Goal: Task Accomplishment & Management: Manage account settings

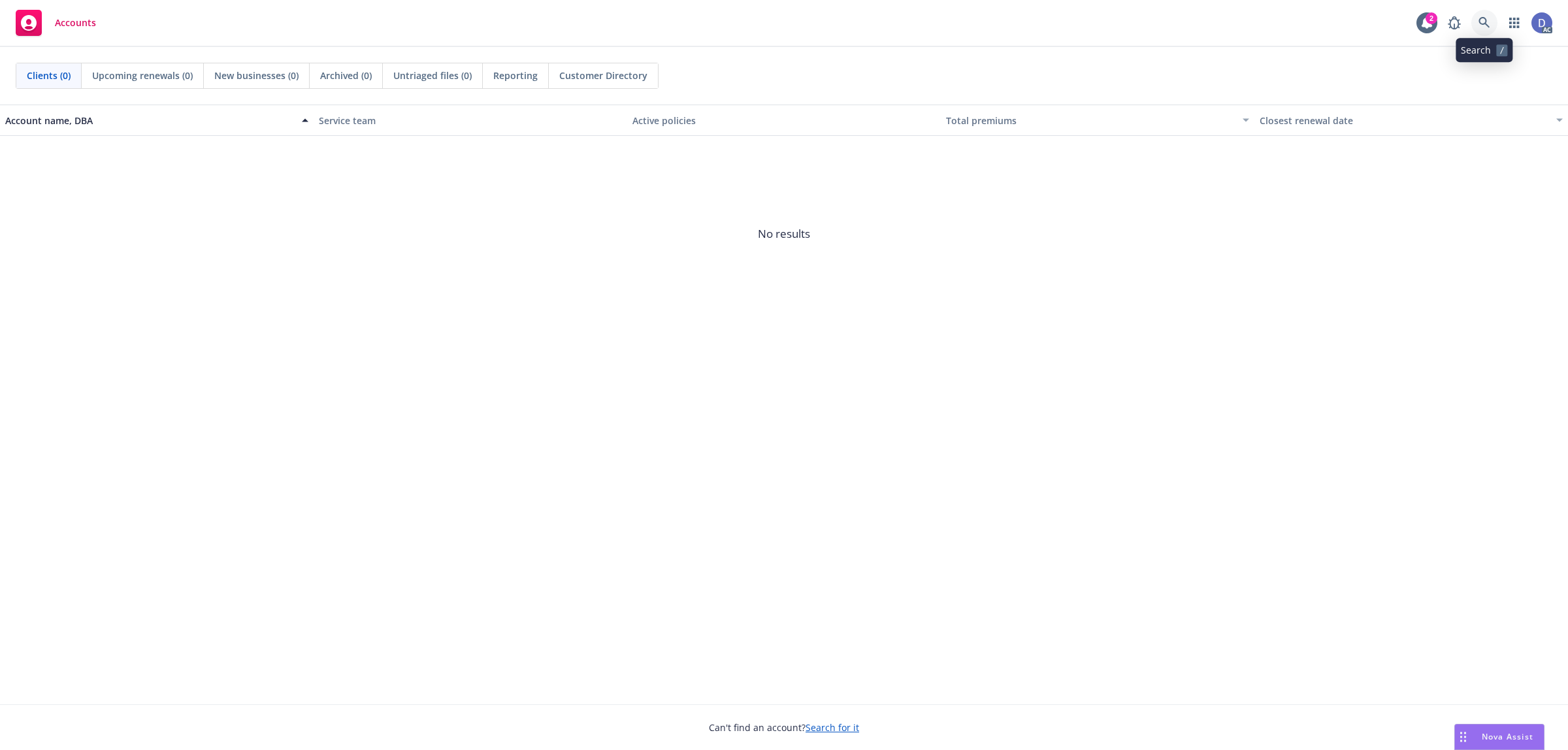
click at [1477, 24] on link at bounding box center [1484, 23] width 26 height 26
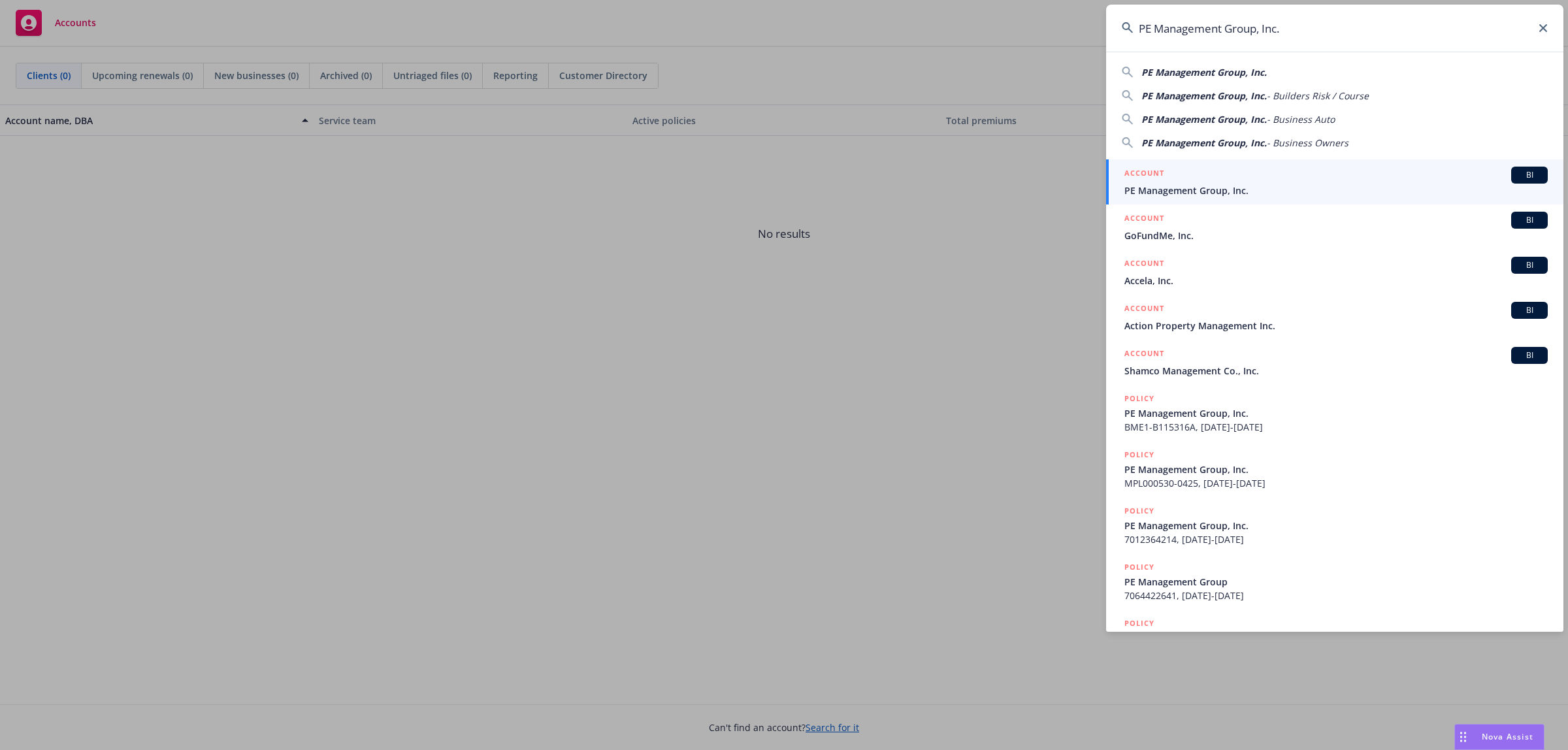
type input "PE Management Group, Inc."
click at [1321, 173] on div "ACCOUNT BI" at bounding box center [1336, 175] width 423 height 17
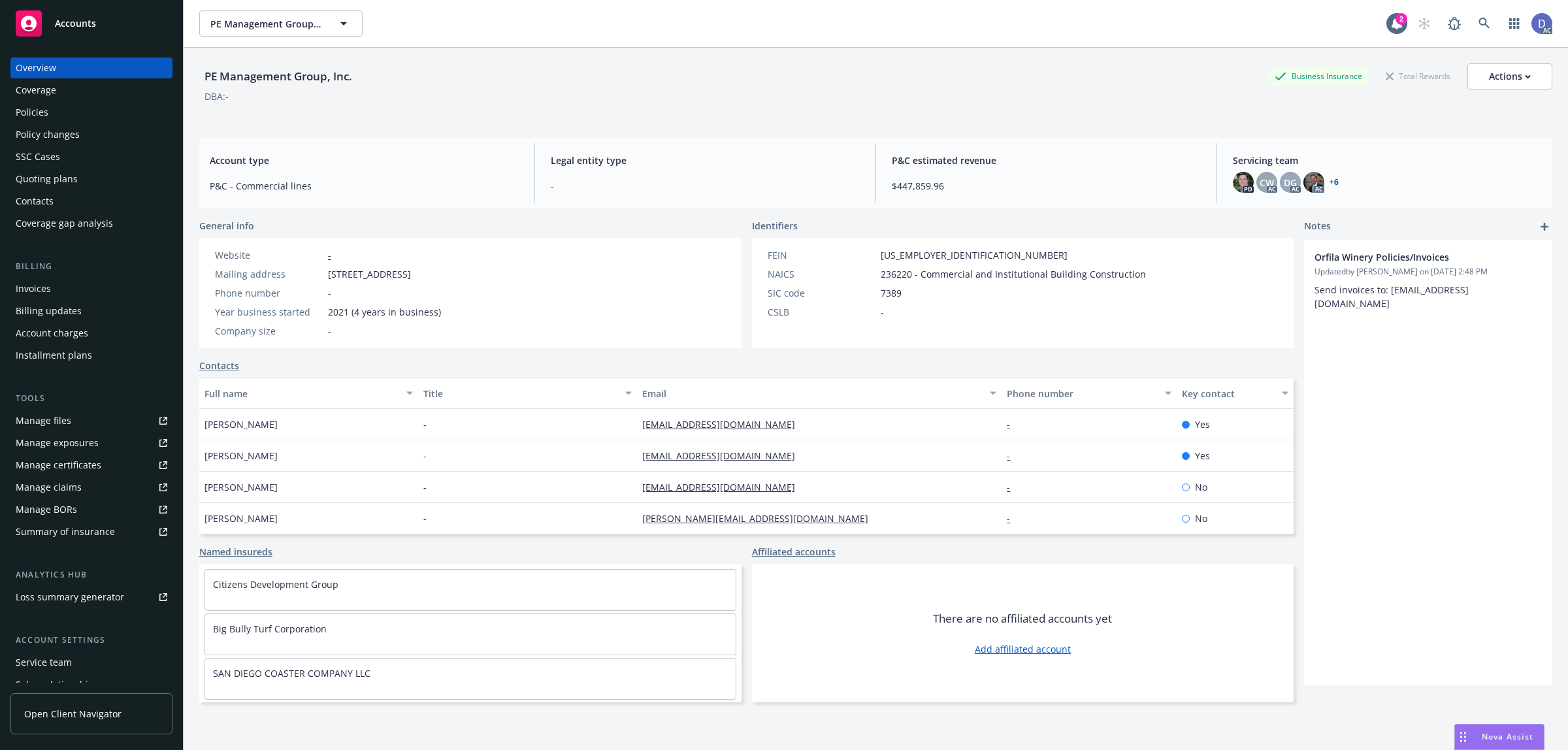
click at [60, 488] on div "Manage claims" at bounding box center [49, 487] width 66 height 21
click at [53, 425] on div "Manage files" at bounding box center [44, 420] width 56 height 21
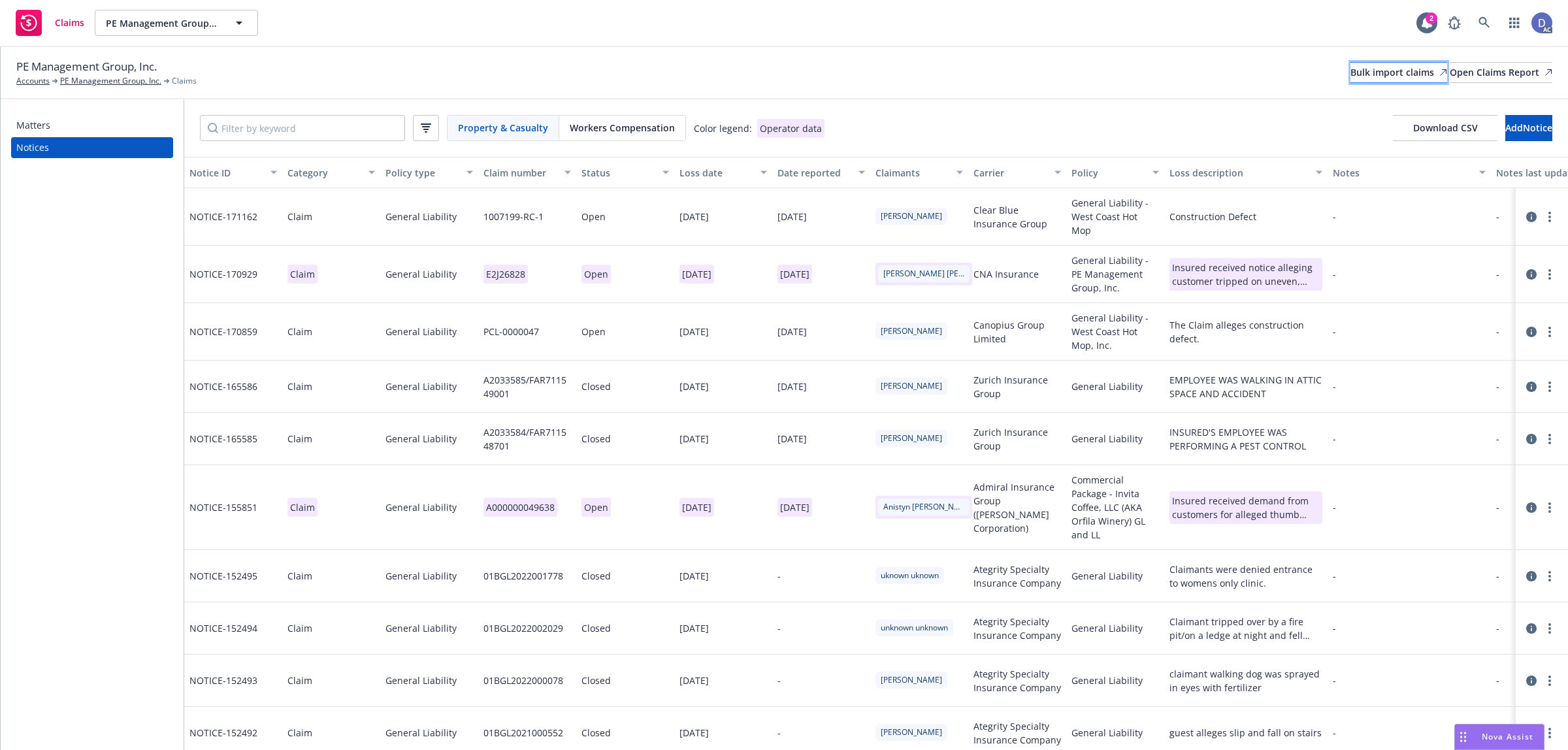
click at [1371, 77] on div "Bulk import claims" at bounding box center [1399, 72] width 97 height 19
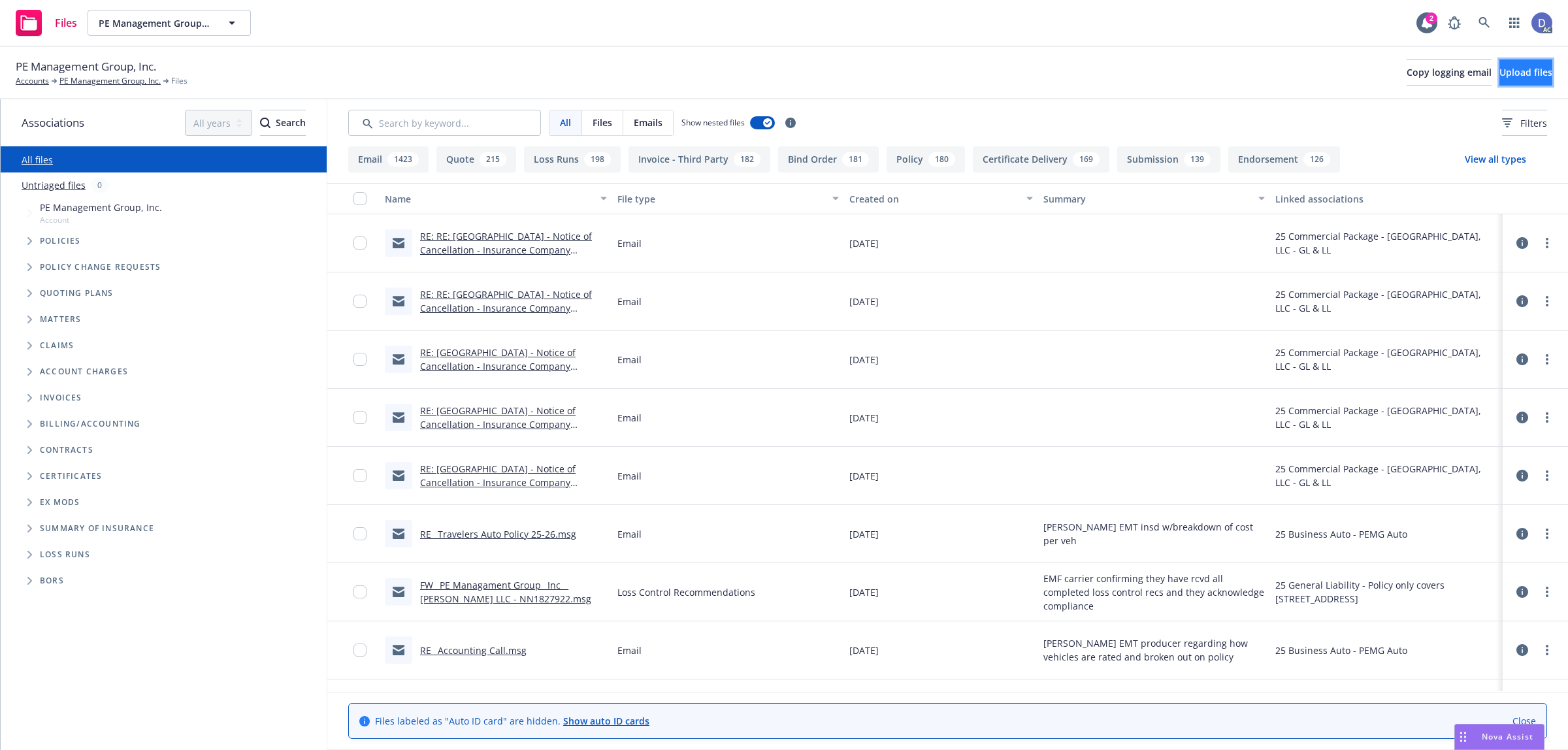
click at [1499, 77] on span "Upload files" at bounding box center [1526, 71] width 53 height 12
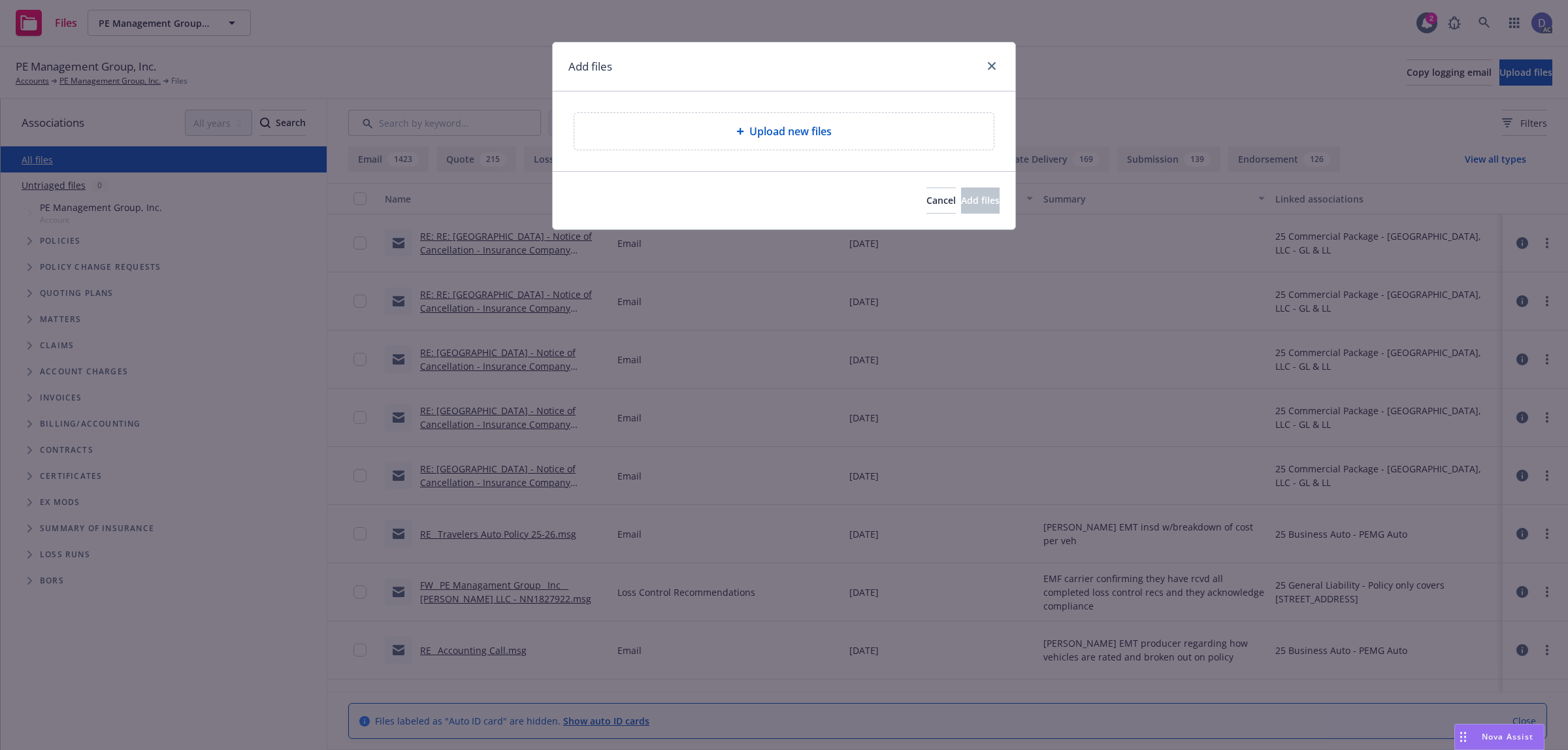
click at [869, 109] on div "Upload new files" at bounding box center [784, 131] width 463 height 79
click at [837, 131] on div "Upload new files" at bounding box center [784, 132] width 398 height 16
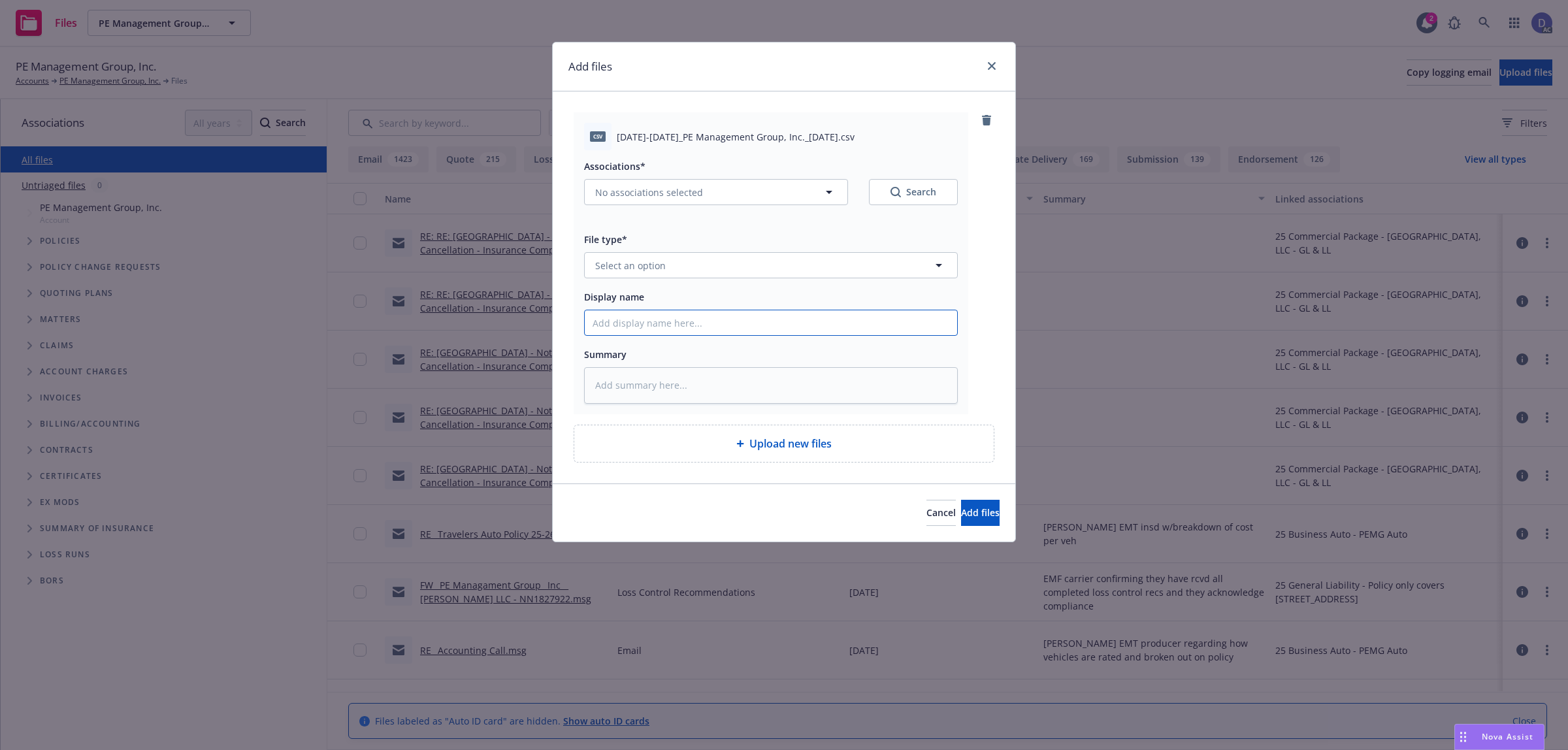
click at [704, 331] on input "Display name" at bounding box center [771, 322] width 373 height 25
paste input "2022-2024_PE Management Group, Inc._10-2-2024"
type textarea "x"
type input "2022-2024_PE Management Group, Inc._10-2-2024"
click at [733, 263] on button "Select an option" at bounding box center [771, 265] width 374 height 26
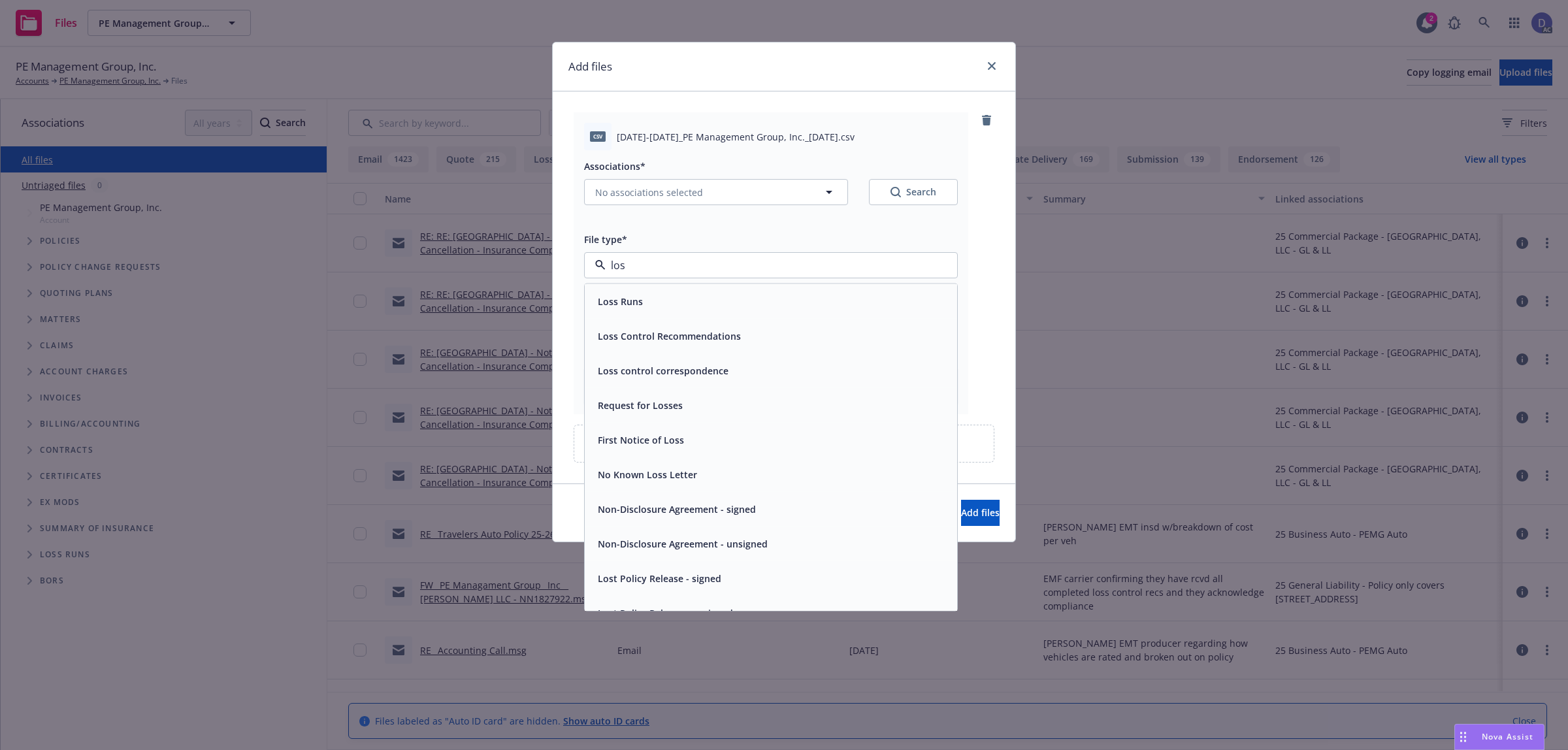
type input "loss"
click at [719, 292] on div "Loss Runs" at bounding box center [771, 301] width 357 height 19
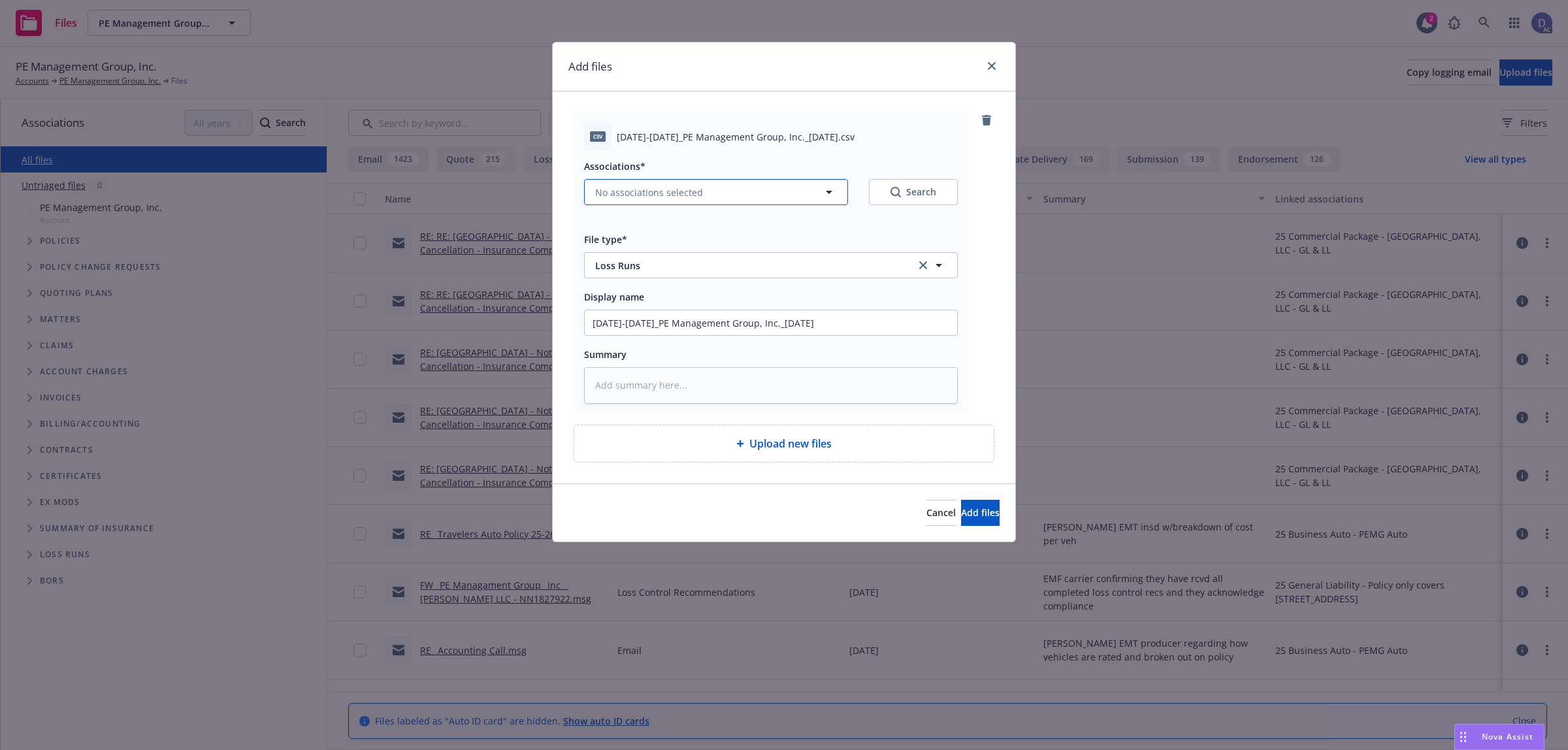
click at [628, 196] on span "No associations selected" at bounding box center [649, 192] width 108 height 14
type textarea "x"
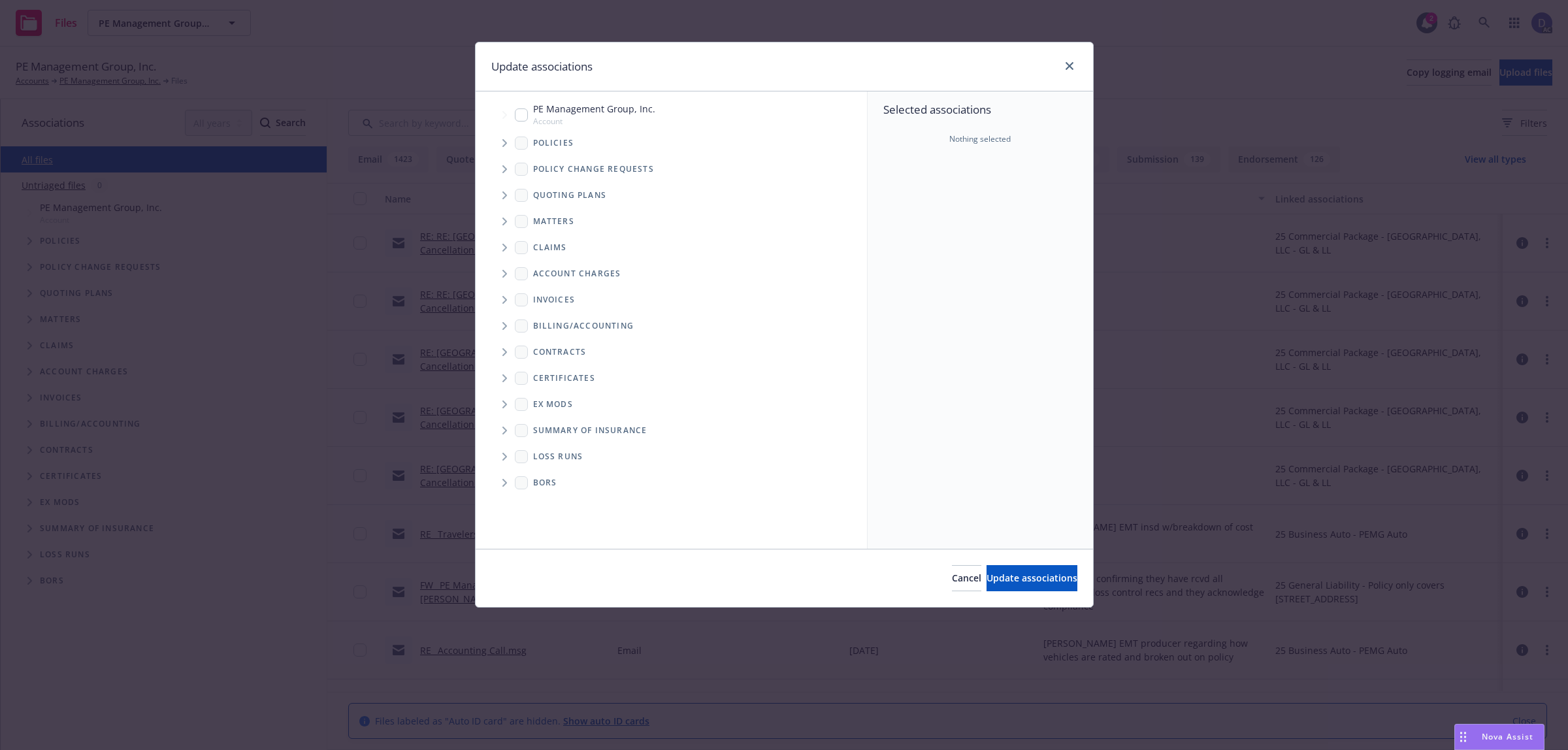
click at [498, 144] on span "Tree Example" at bounding box center [504, 142] width 21 height 21
click at [915, 217] on div "Selected associations Nothing selected" at bounding box center [980, 320] width 225 height 458
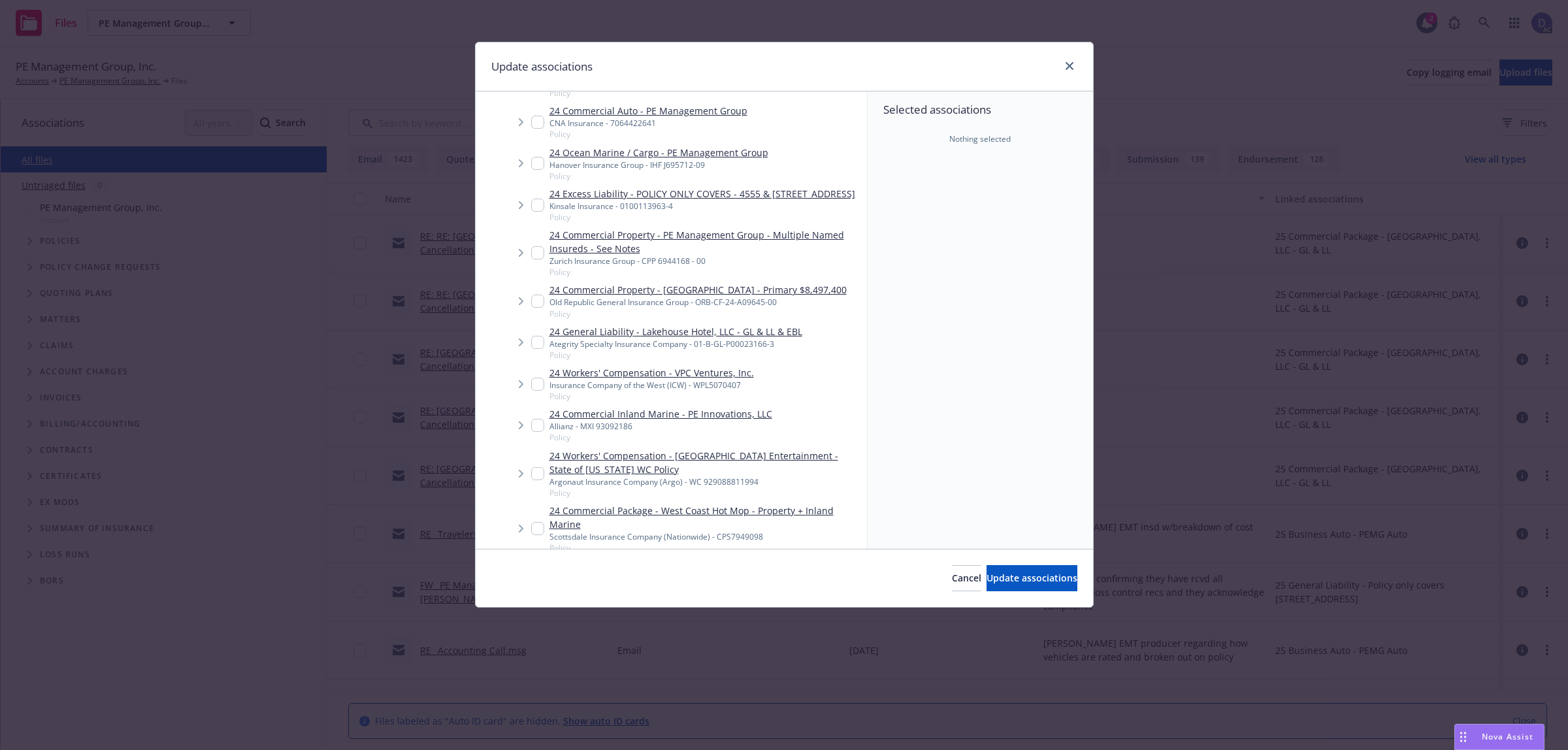
scroll to position [5004, 0]
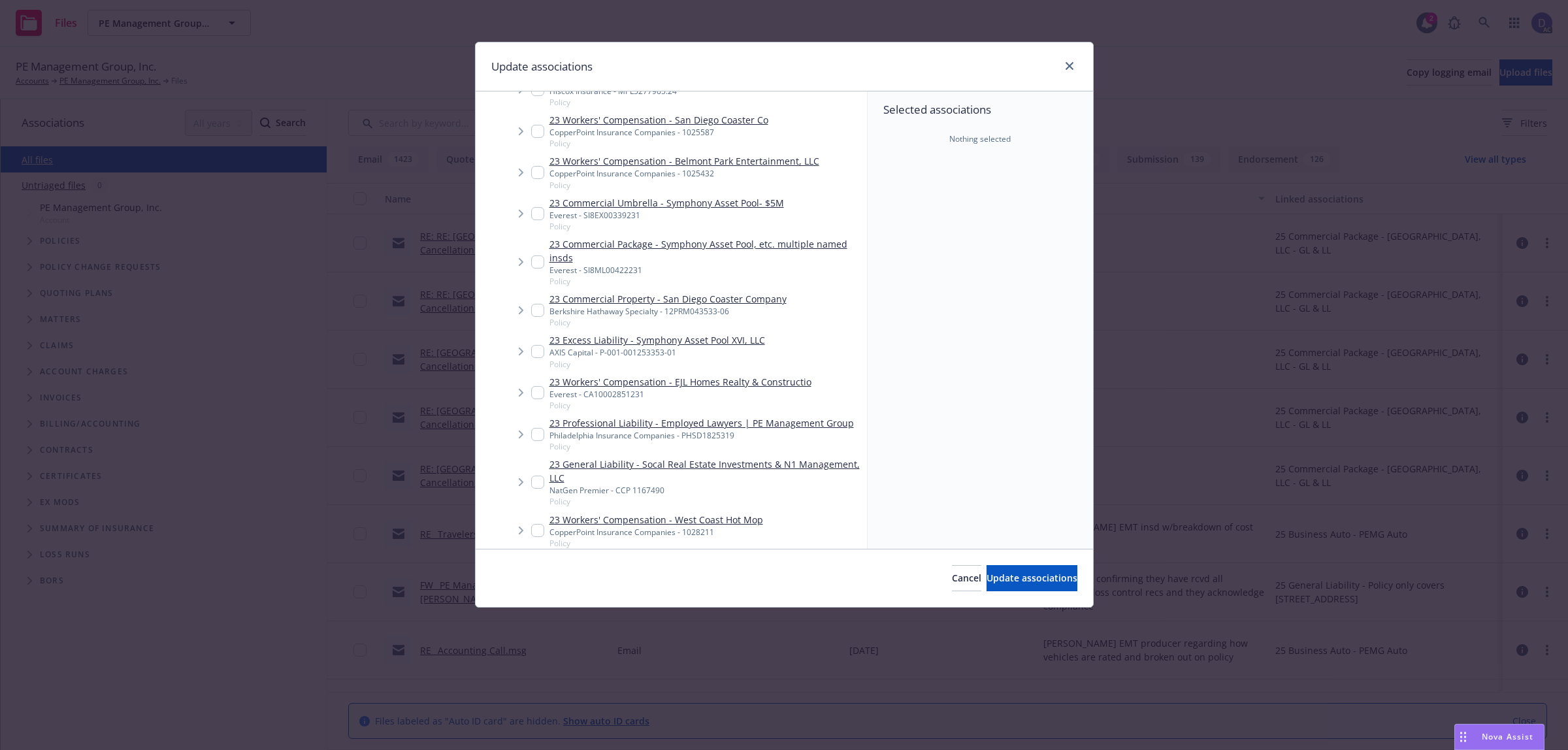
click at [543, 172] on div "23 Workers' Compensation - Belmont Park Entertainment, LLC CopperPoint Insuranc…" at bounding box center [675, 172] width 288 height 36
checkbox input "true"
click at [1026, 579] on span "Update associations" at bounding box center [1032, 577] width 91 height 12
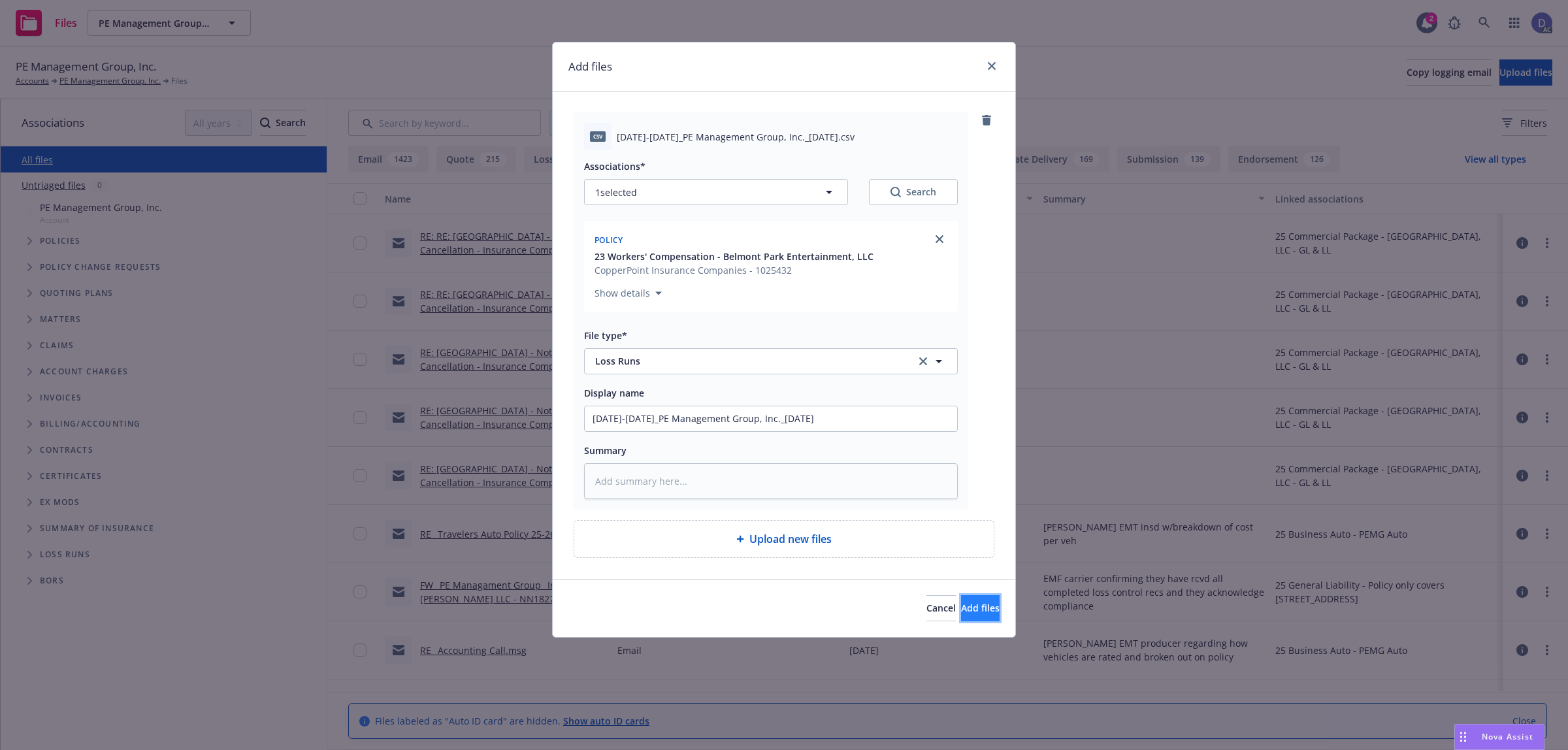
click at [965, 617] on button "Add files" at bounding box center [980, 608] width 39 height 26
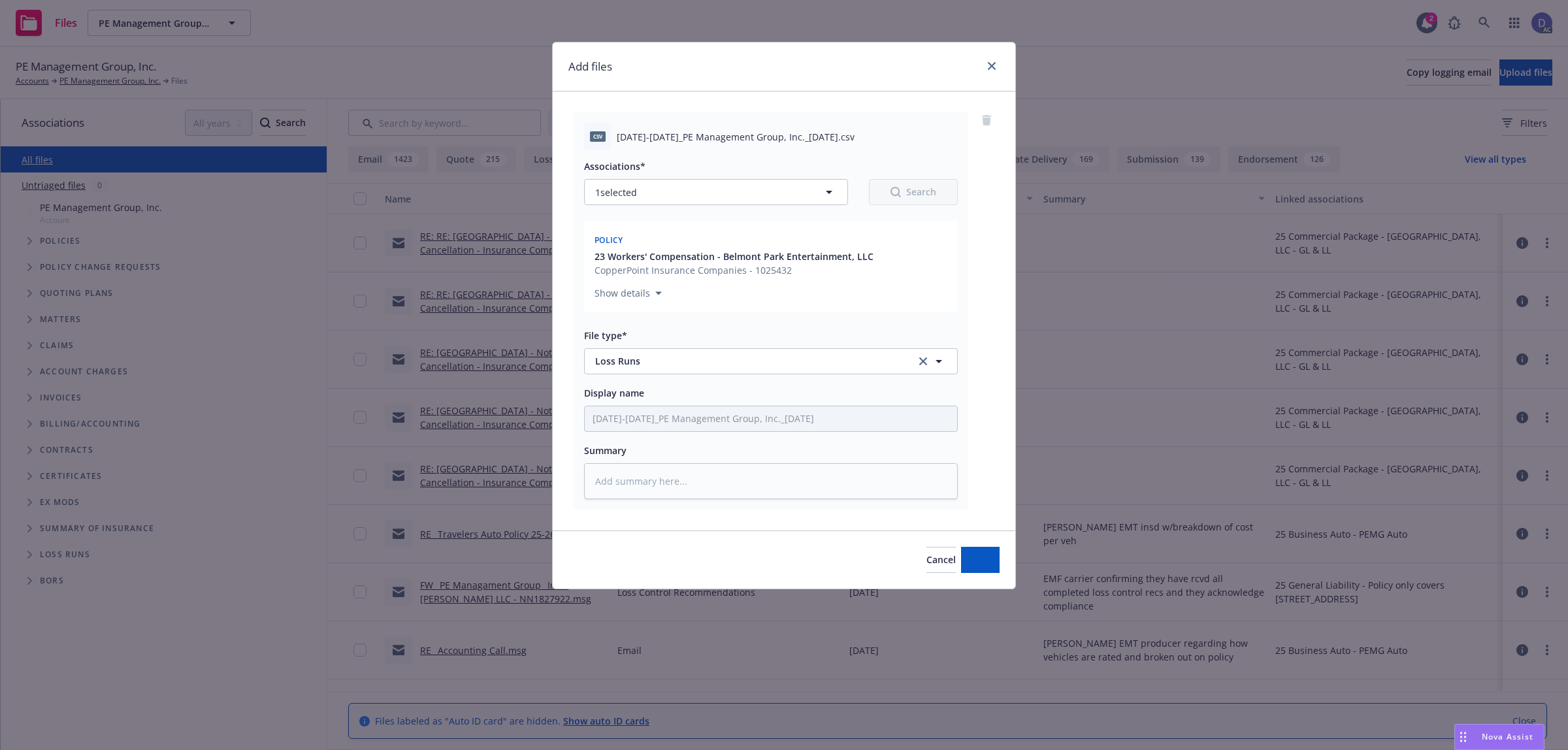
type textarea "x"
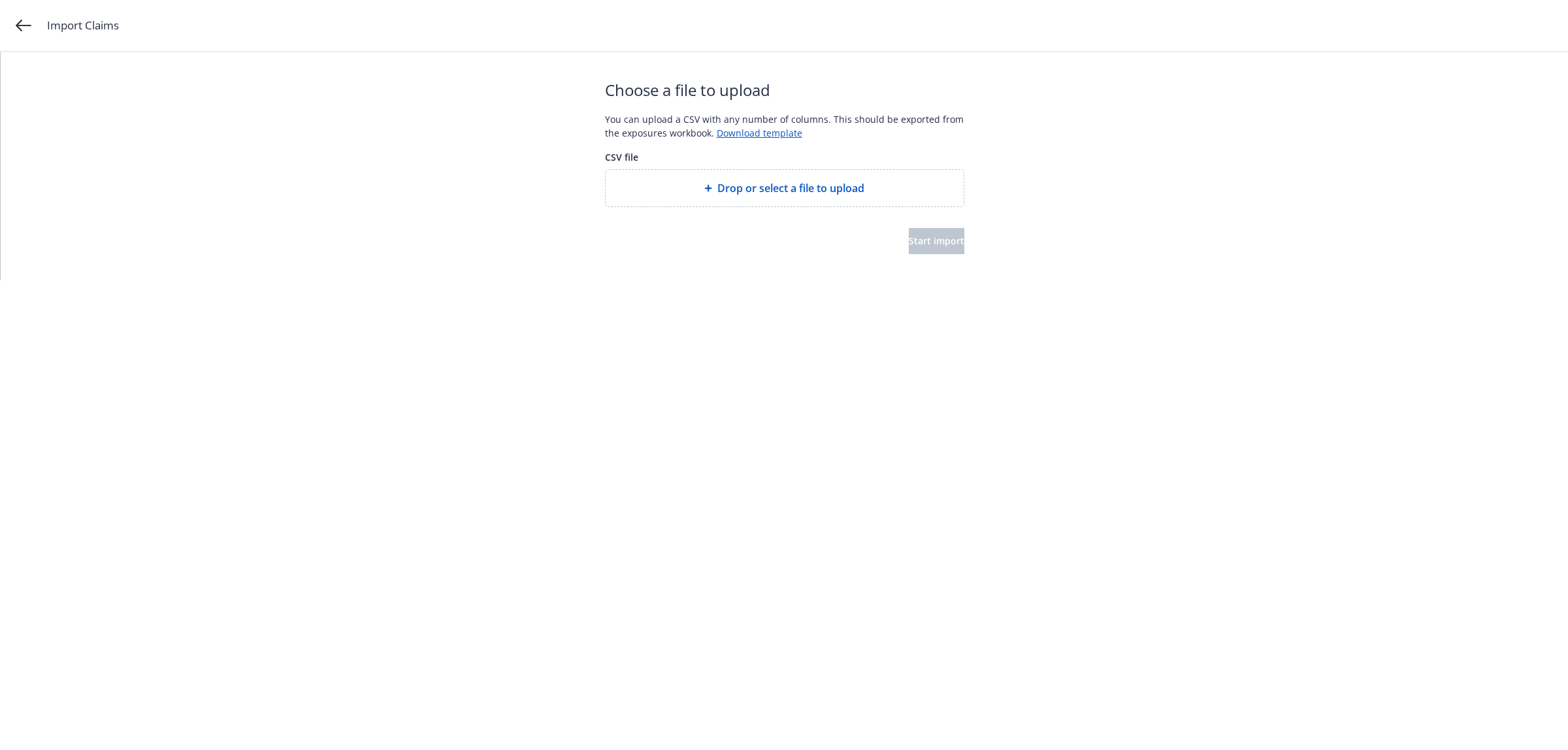
click at [789, 200] on div "Drop or select a file to upload" at bounding box center [784, 188] width 358 height 36
click at [935, 247] on button "Start import" at bounding box center [937, 241] width 56 height 26
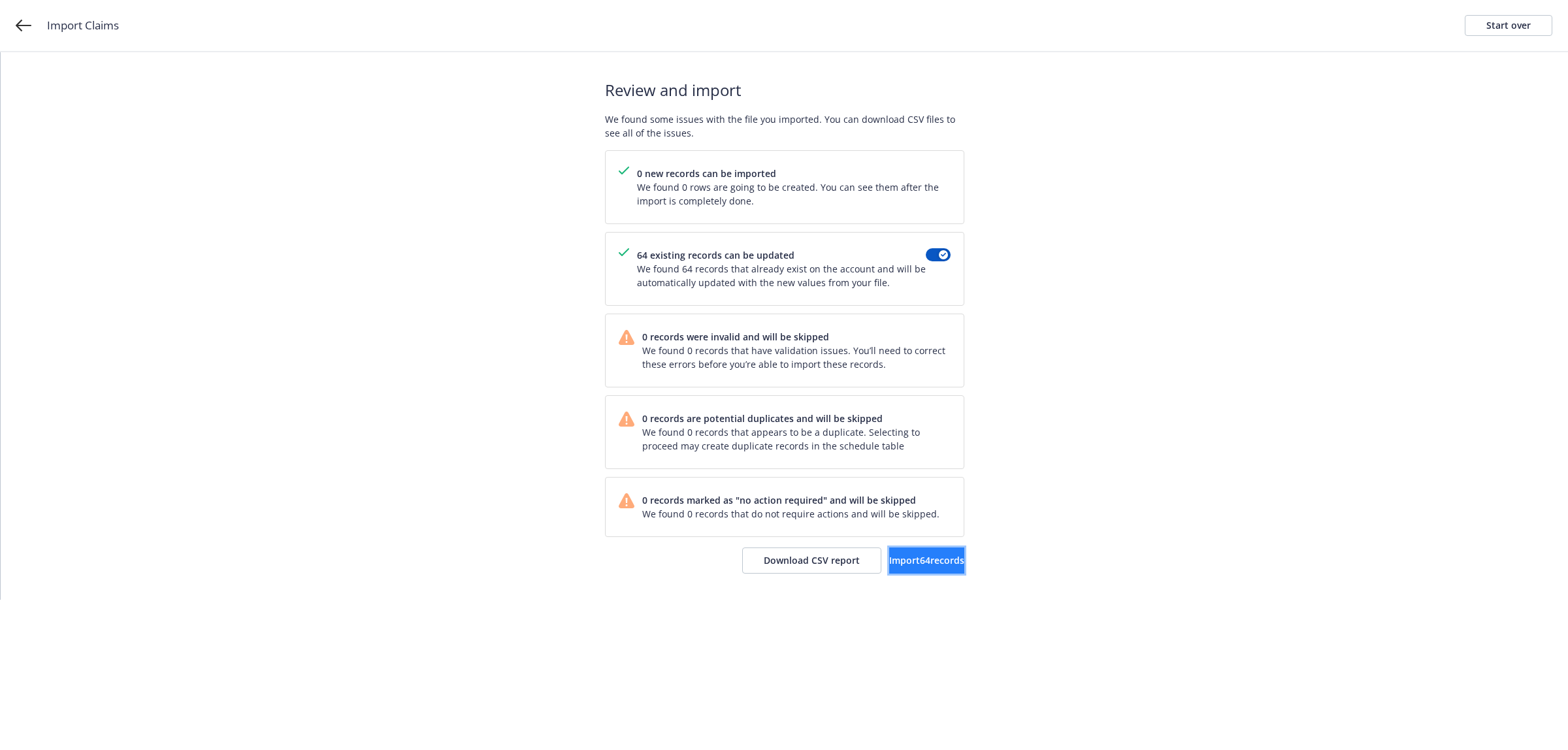
click at [897, 563] on span "Import 64 records" at bounding box center [926, 560] width 75 height 12
click at [897, 556] on span "View accounts" at bounding box center [911, 560] width 64 height 12
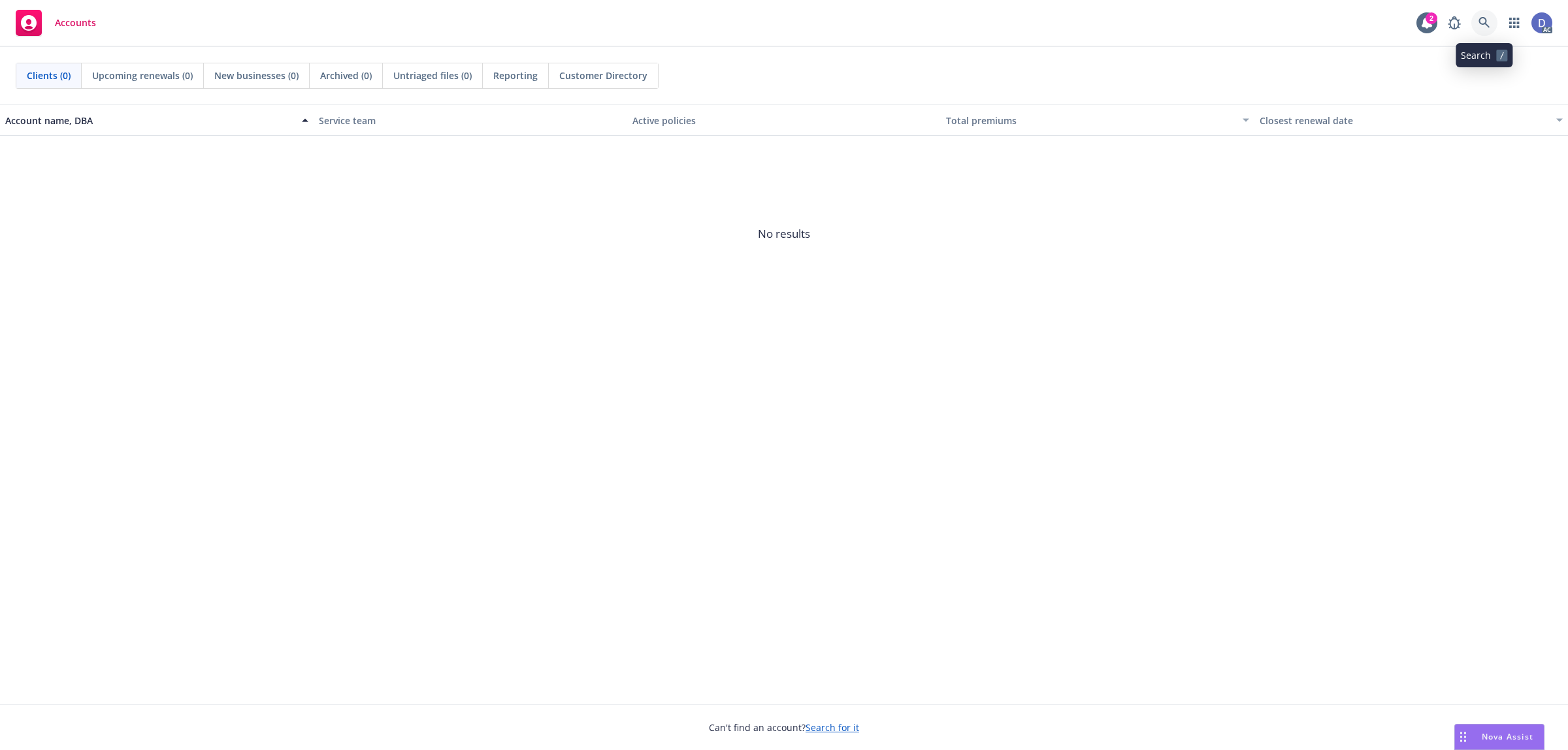
click at [1486, 30] on link at bounding box center [1484, 23] width 26 height 26
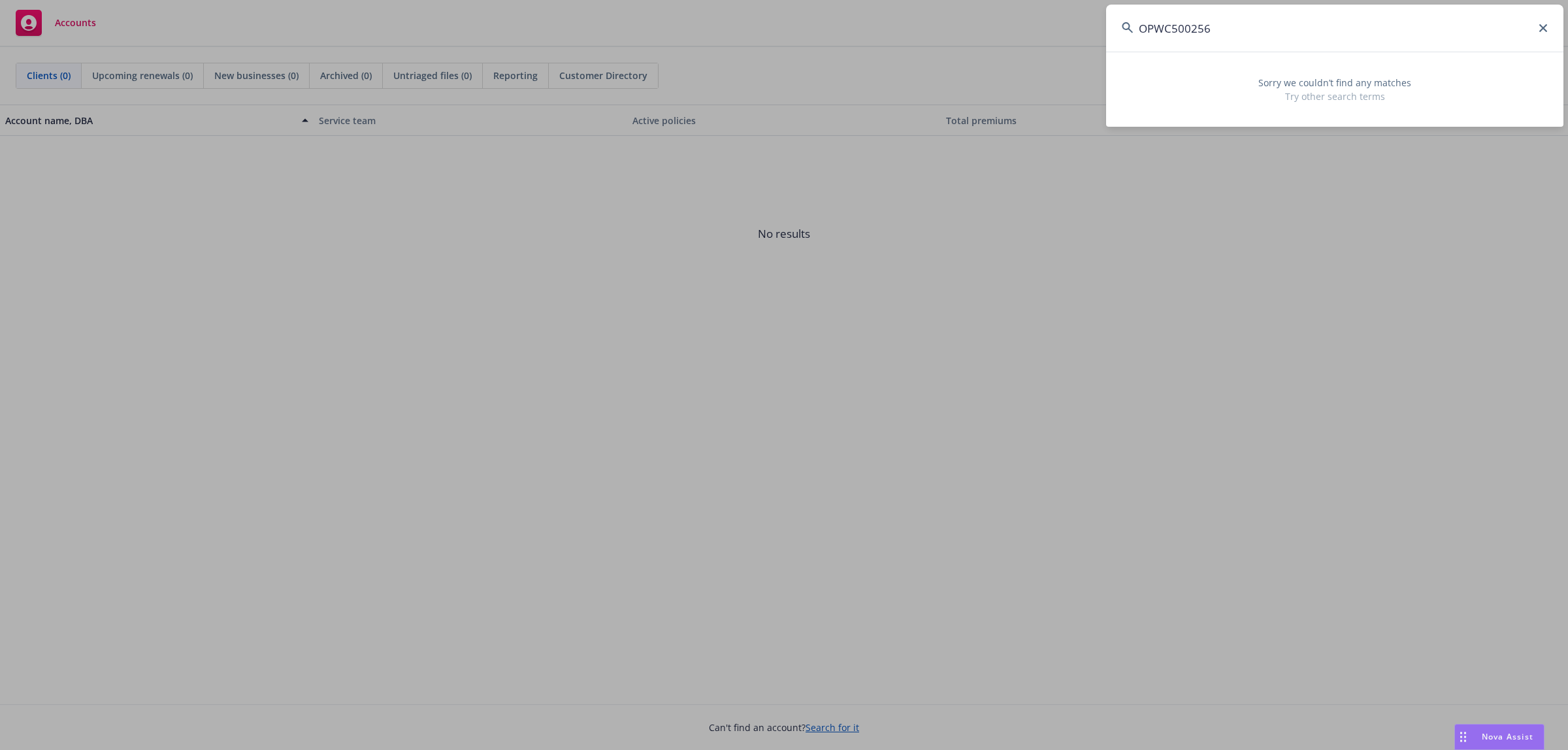
click at [1384, 18] on input "OPWC500256" at bounding box center [1335, 28] width 458 height 47
paste input "20956"
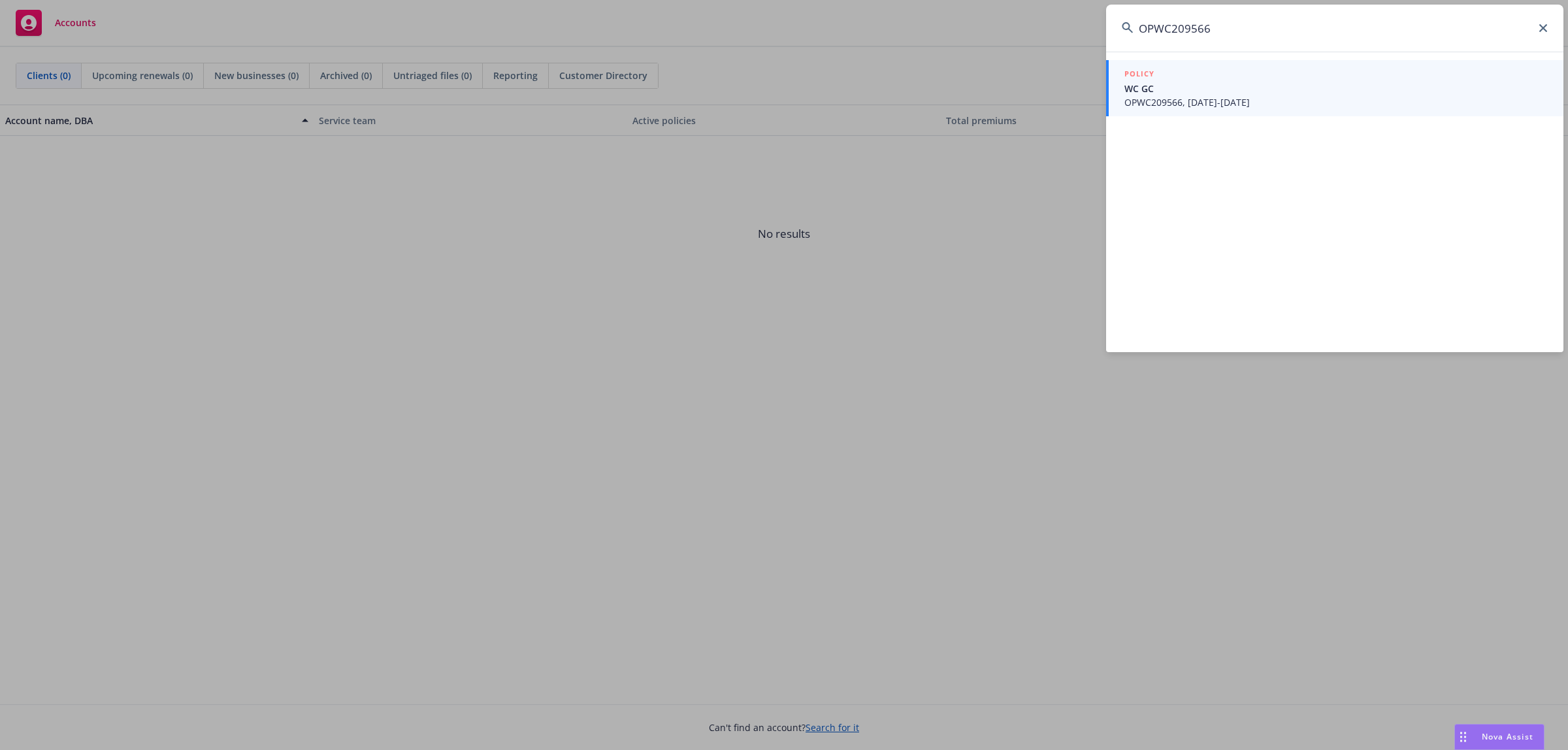
type input "OPWC209566"
click at [1264, 84] on span "WC GC" at bounding box center [1336, 88] width 423 height 14
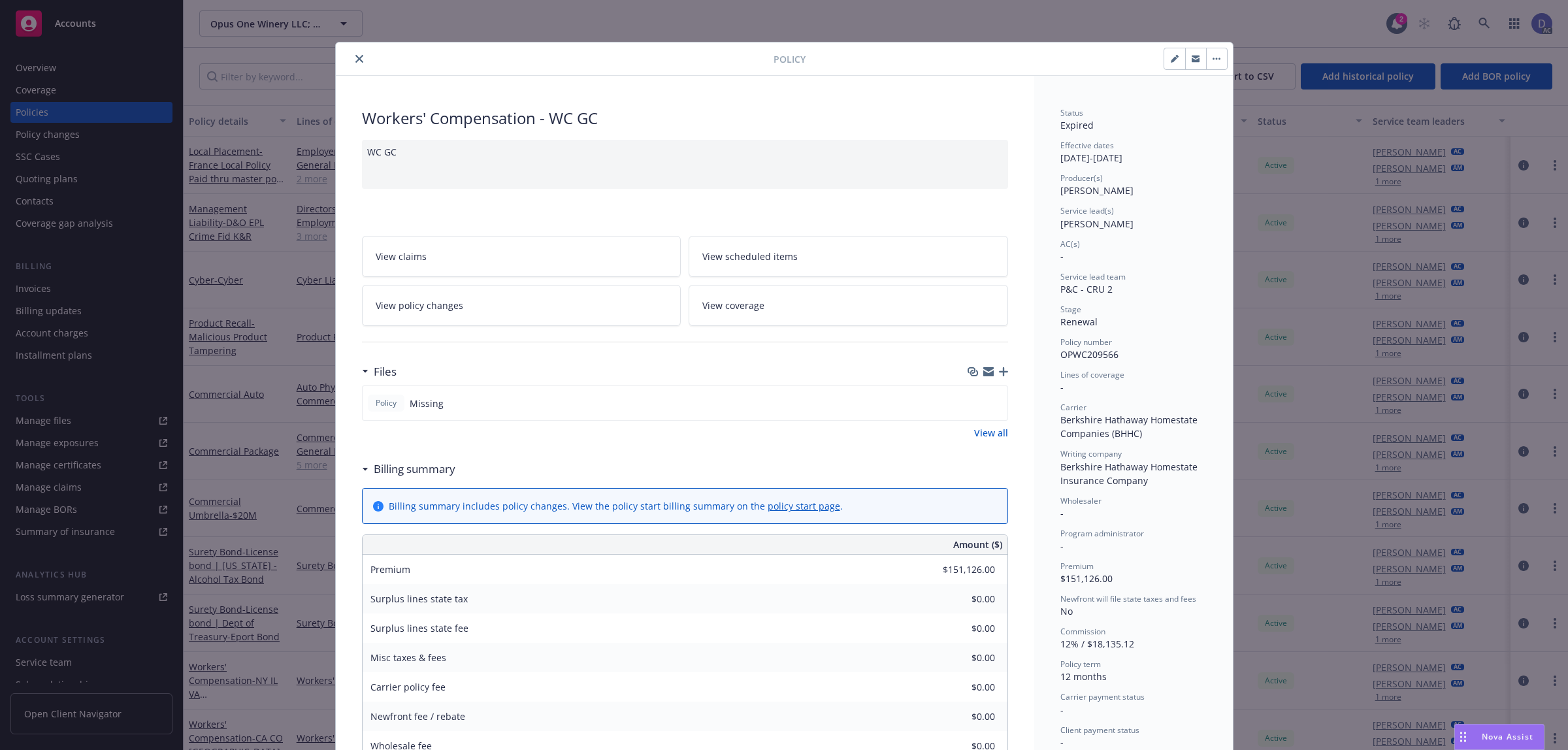
click at [353, 64] on button "close" at bounding box center [360, 59] width 16 height 16
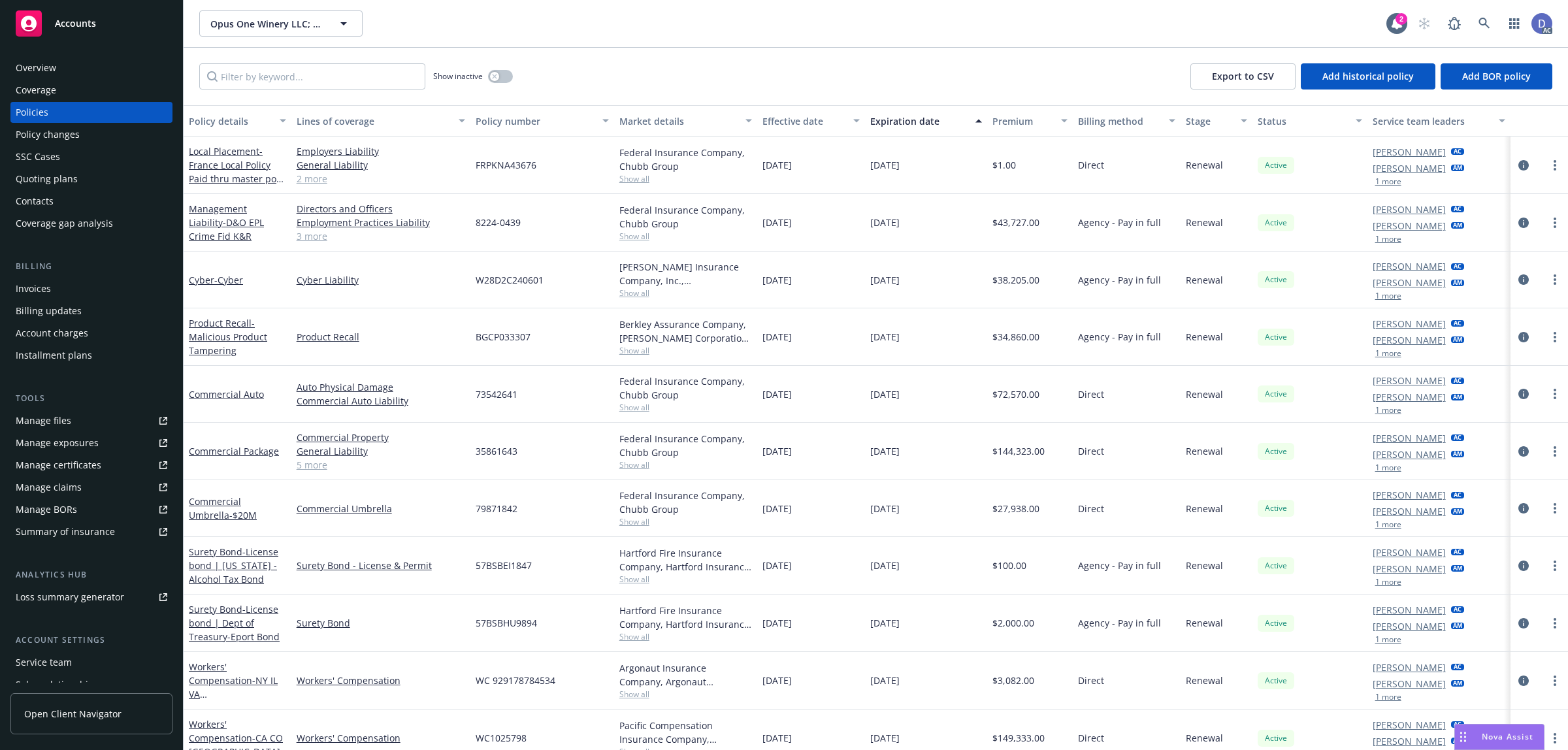
click at [99, 69] on div "Overview" at bounding box center [92, 67] width 152 height 21
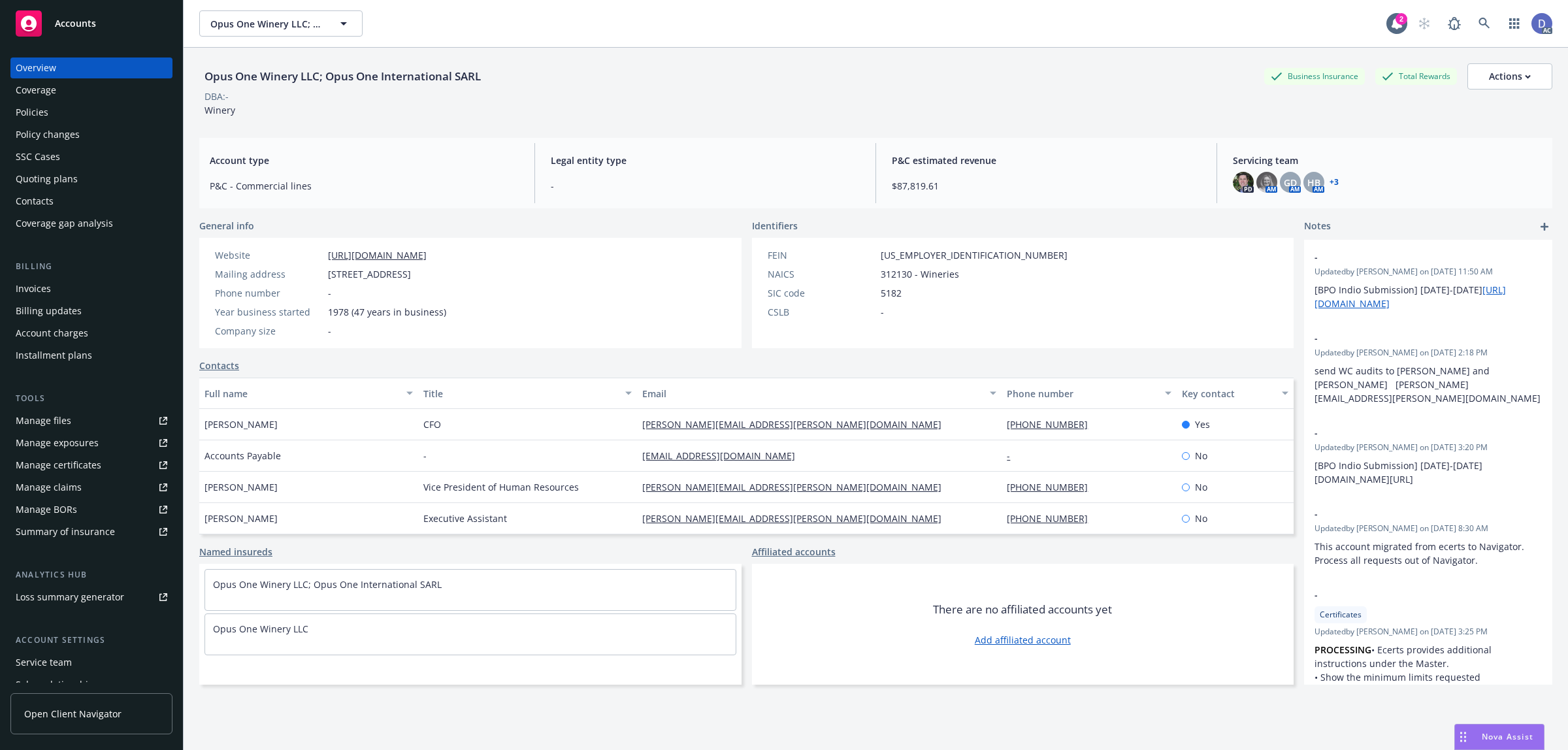
click at [93, 99] on div "Coverage" at bounding box center [92, 89] width 152 height 21
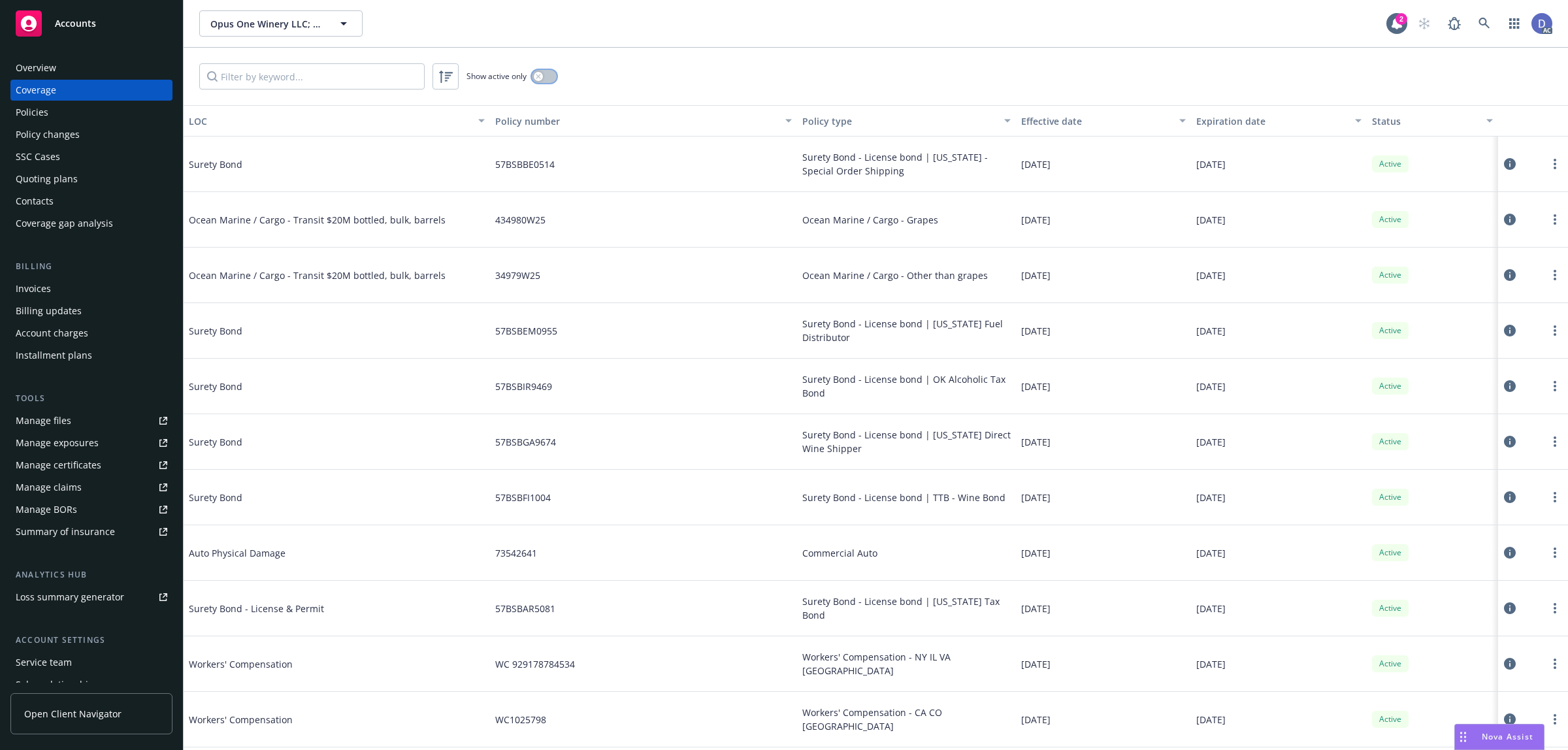
click at [536, 77] on icon "button" at bounding box center [538, 76] width 5 height 5
click at [383, 82] on input "Filter by keyword..." at bounding box center [312, 77] width 225 height 26
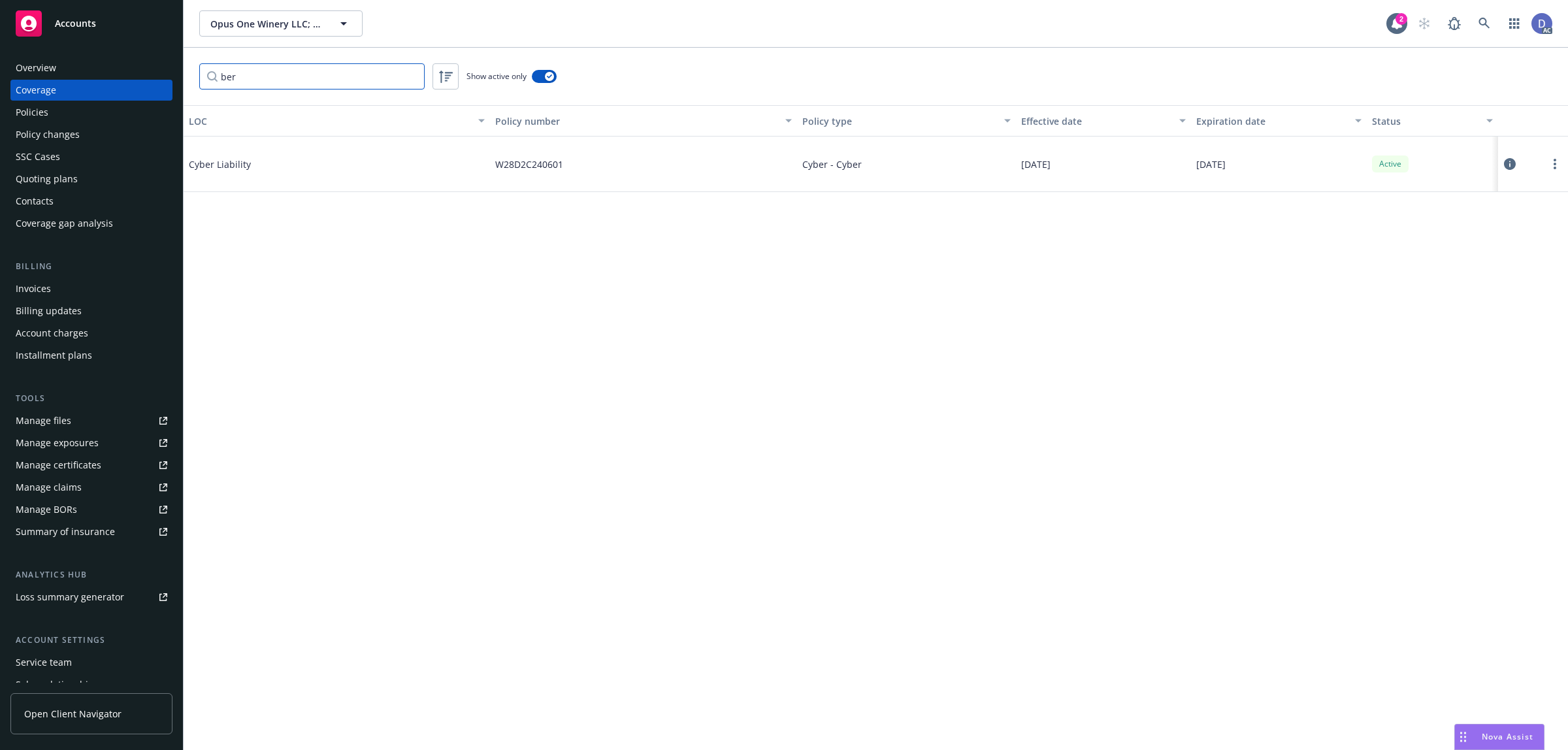
type input "ber"
click at [94, 109] on div "Policies" at bounding box center [92, 112] width 152 height 21
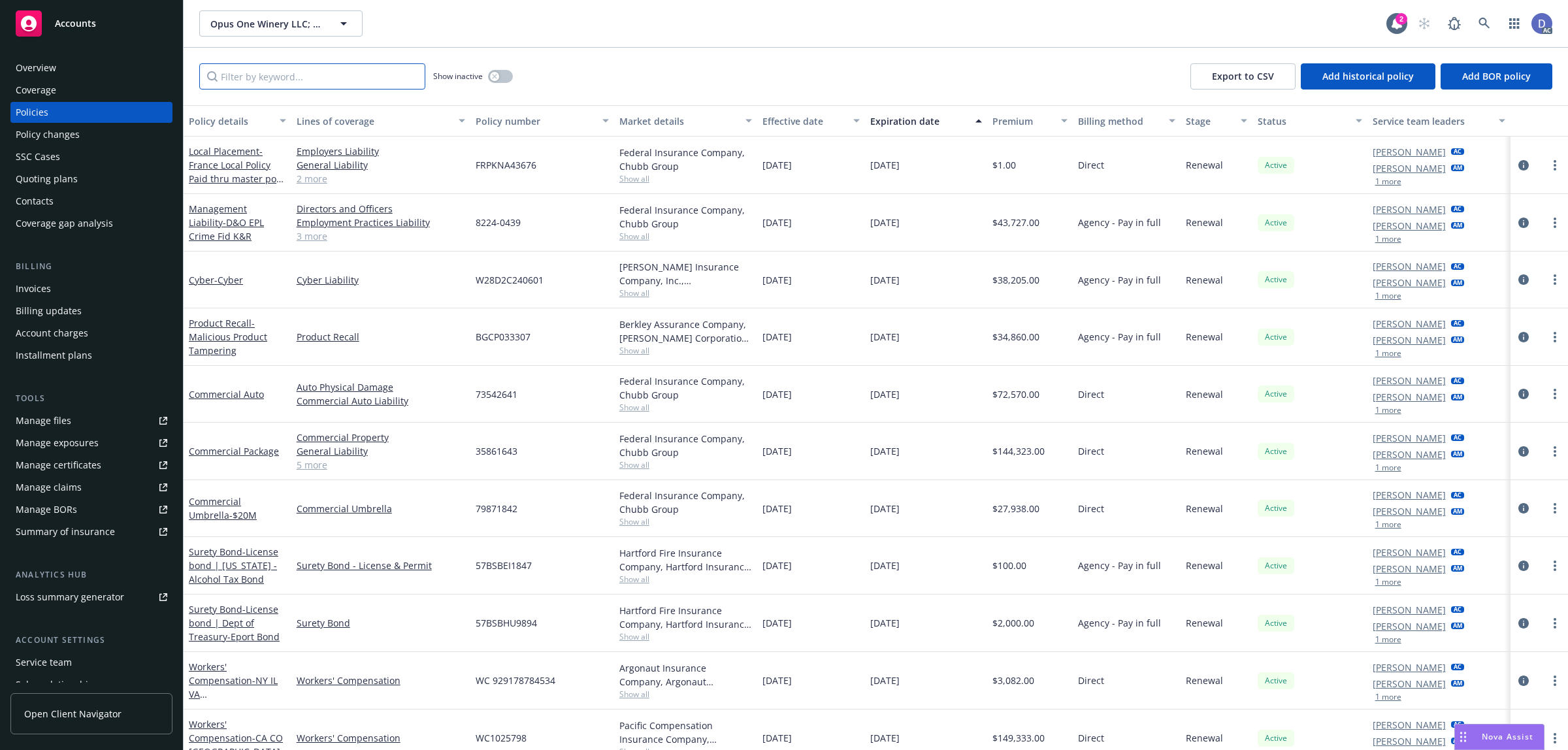
click at [353, 79] on input "Filter by keyword..." at bounding box center [312, 77] width 226 height 26
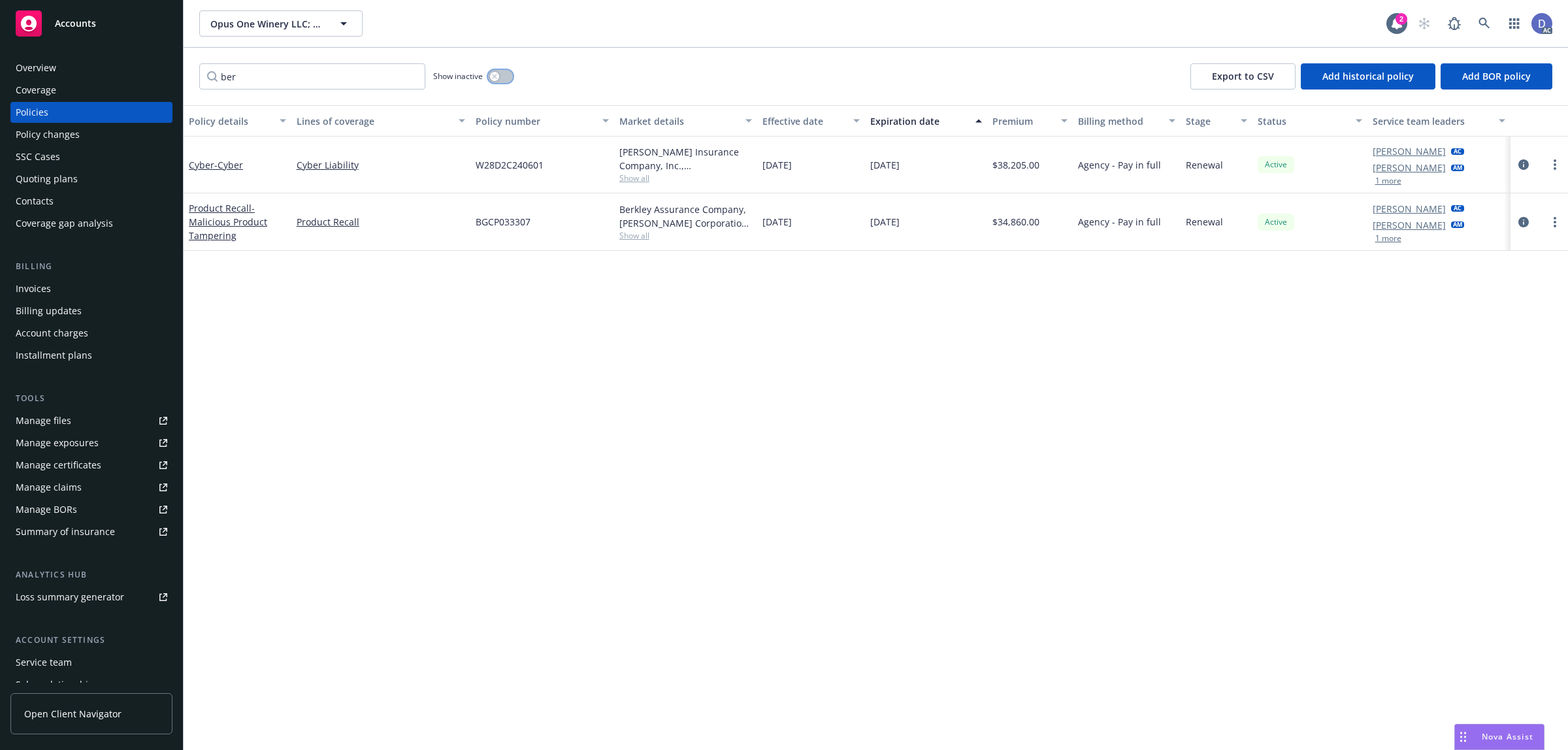
click at [511, 77] on button "button" at bounding box center [500, 77] width 25 height 13
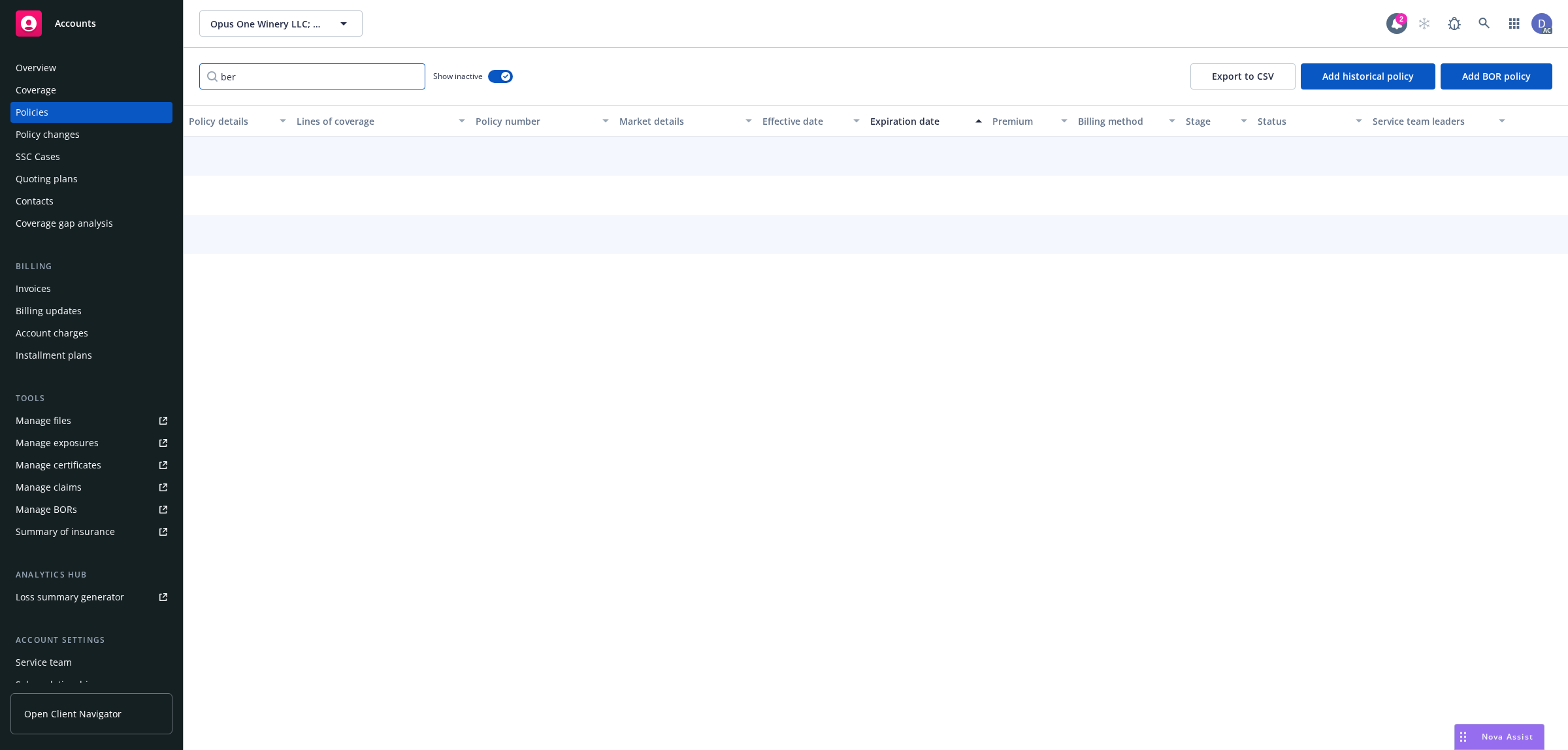
click at [370, 72] on input "ber" at bounding box center [312, 77] width 226 height 26
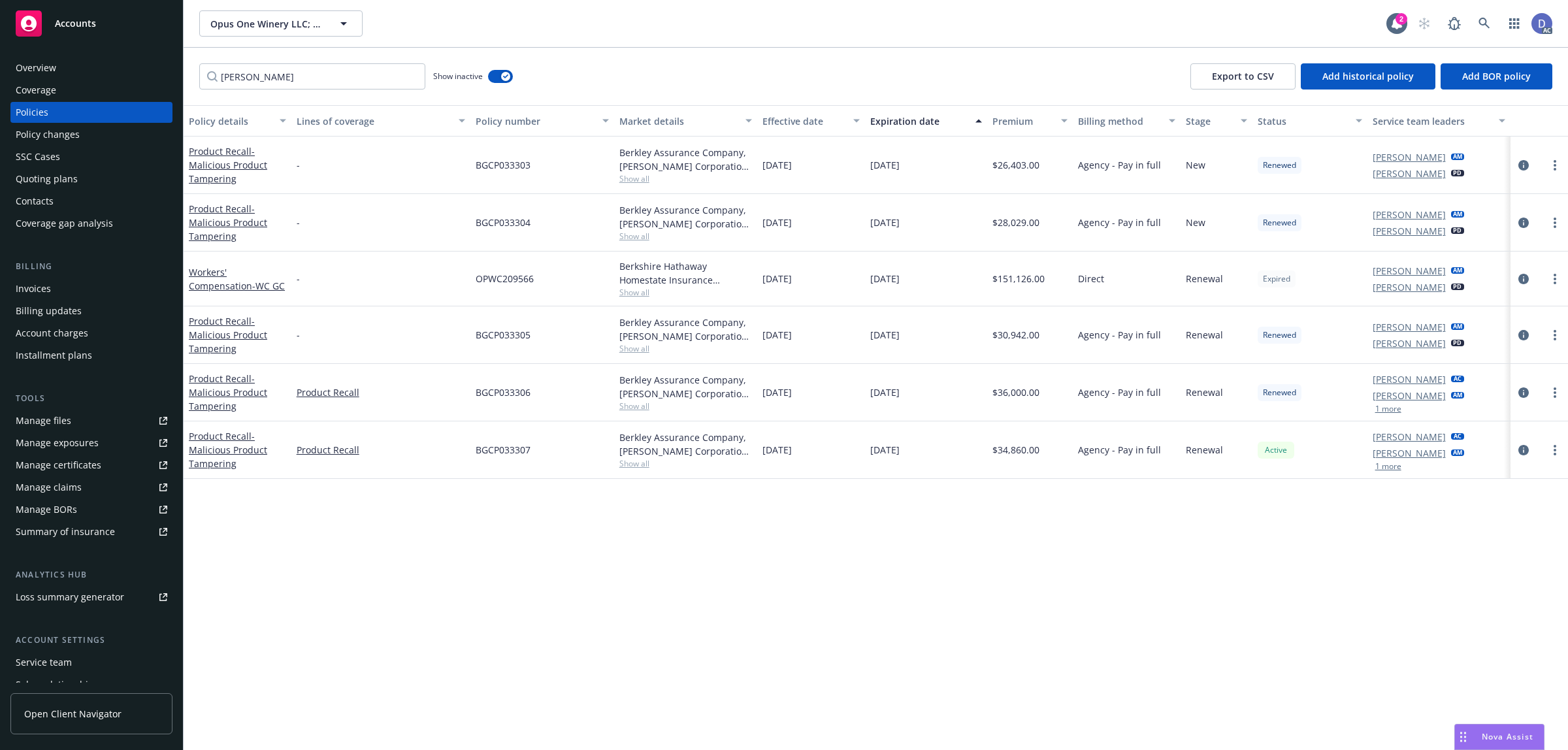
click at [651, 265] on div "Berkshire Hathaway Homestate Insurance Company, Berkshire Hathaway Homestate Co…" at bounding box center [686, 273] width 133 height 27
copy div "[GEOGRAPHIC_DATA]"
click at [343, 87] on input "[PERSON_NAME]" at bounding box center [312, 77] width 226 height 26
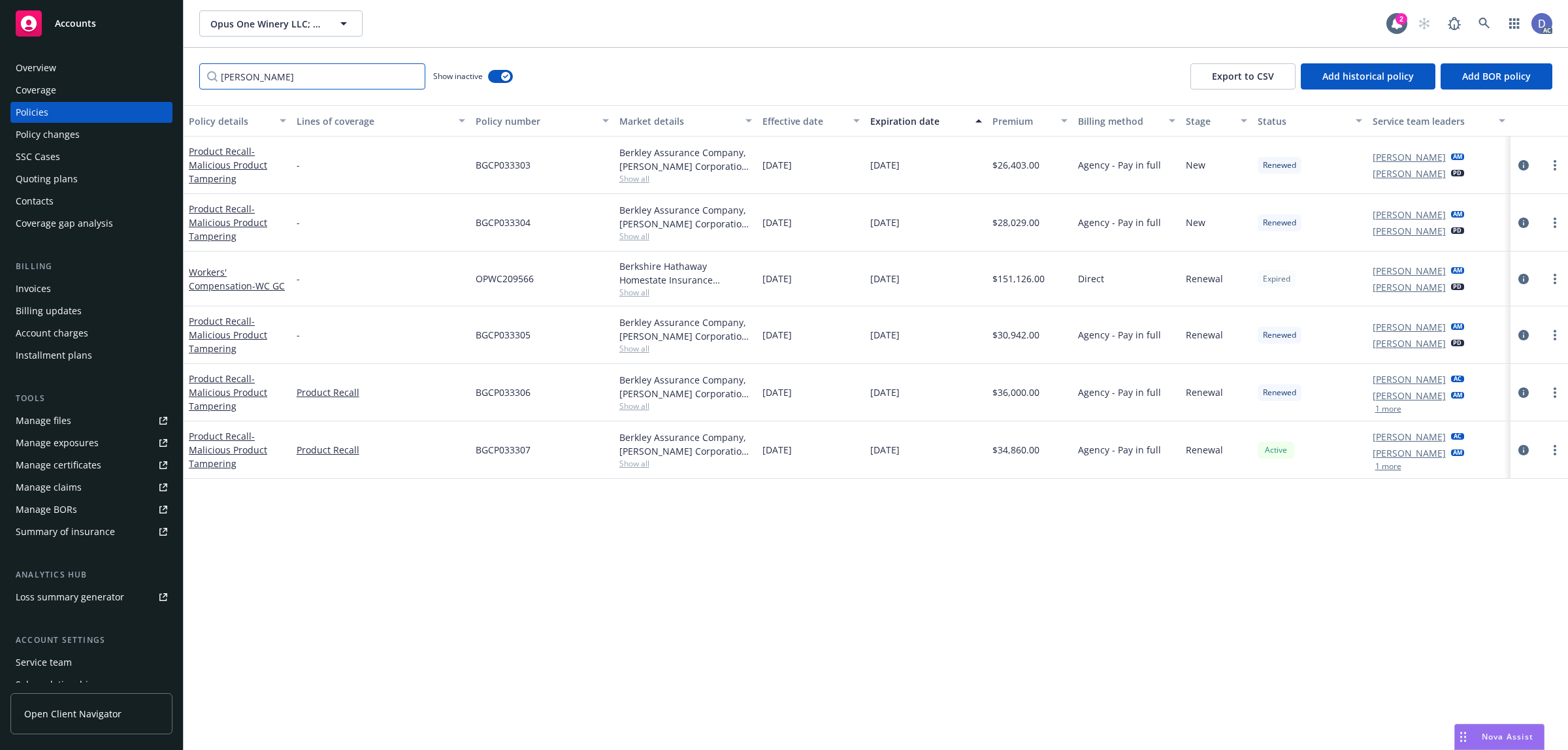
click at [343, 87] on input "[PERSON_NAME]" at bounding box center [312, 77] width 226 height 26
paste input "[GEOGRAPHIC_DATA]"
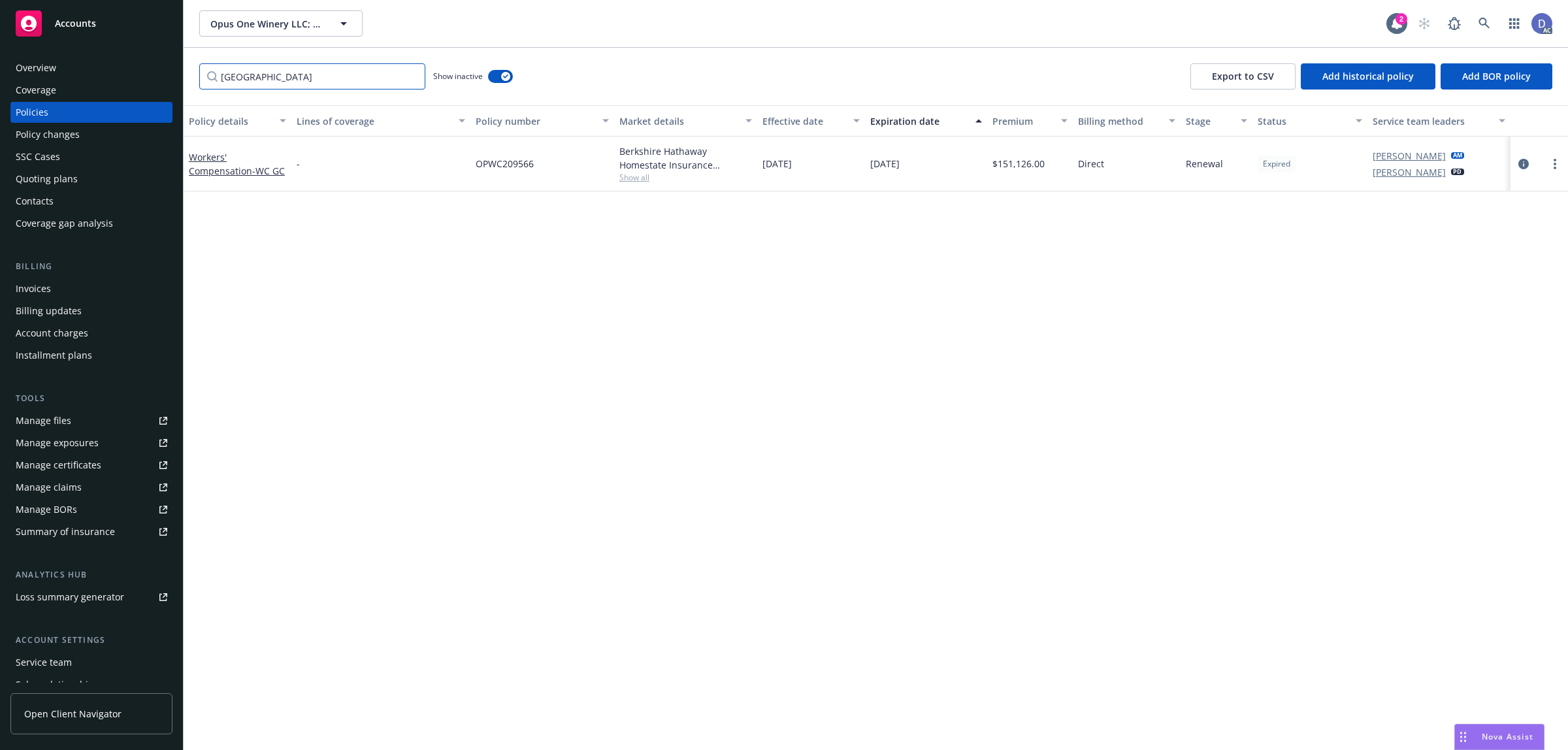
type input "[GEOGRAPHIC_DATA]"
click at [1356, 86] on button "Add historical policy" at bounding box center [1368, 77] width 134 height 26
select select "other"
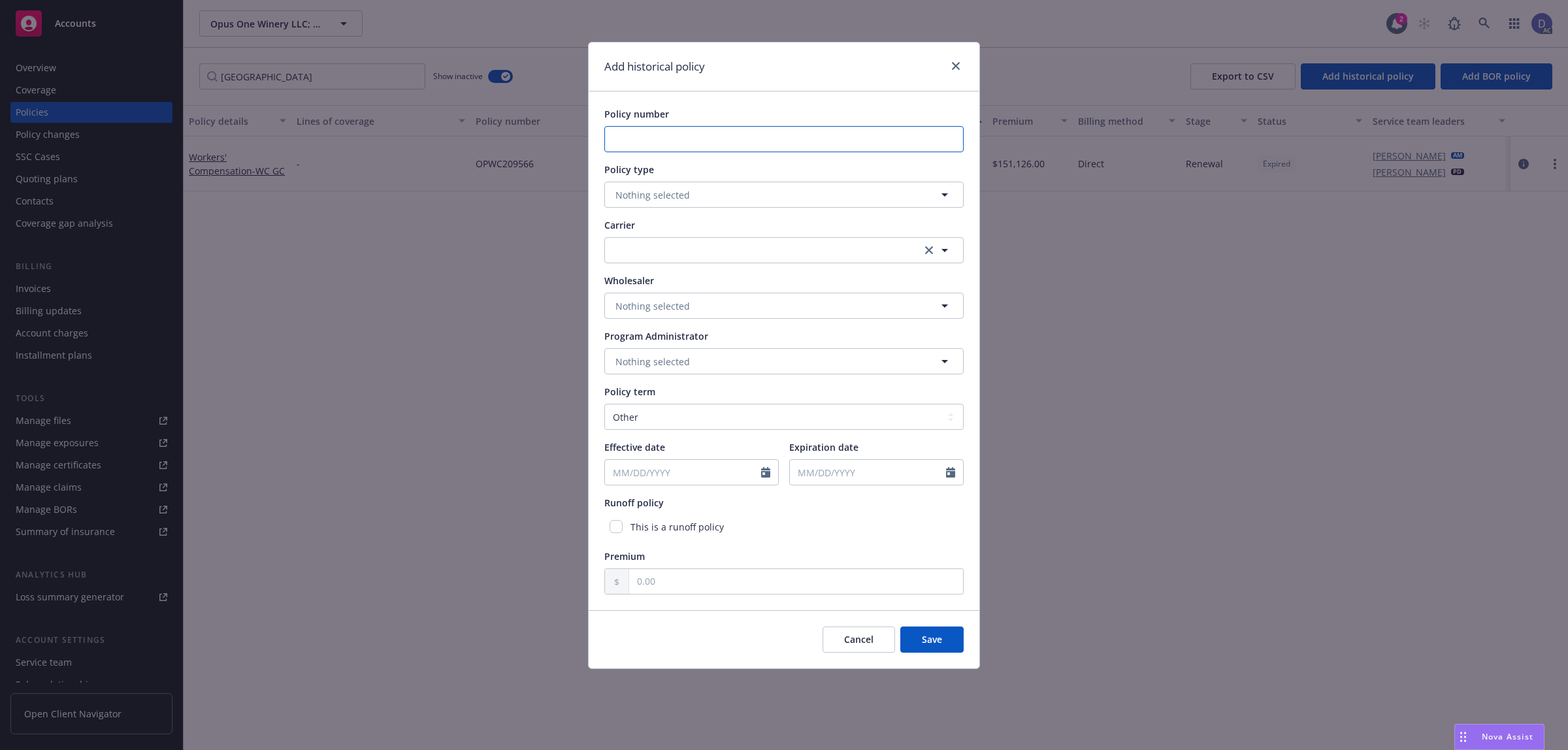
click at [766, 140] on input "Policy number" at bounding box center [784, 139] width 360 height 26
paste input "OPWC500256"
type input "OPWC500256"
click at [694, 184] on button "Nothing selected" at bounding box center [784, 194] width 360 height 26
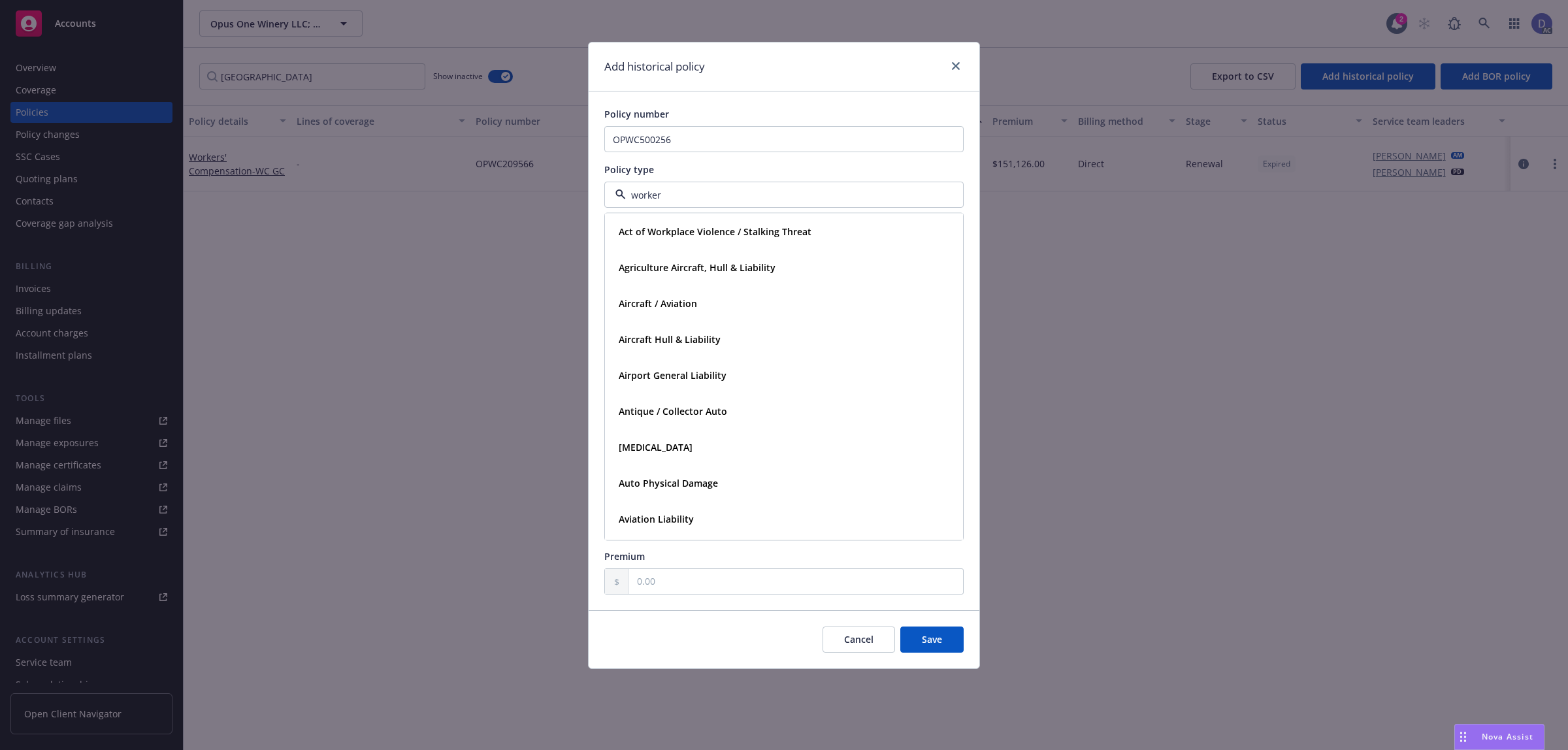
type input "workers"
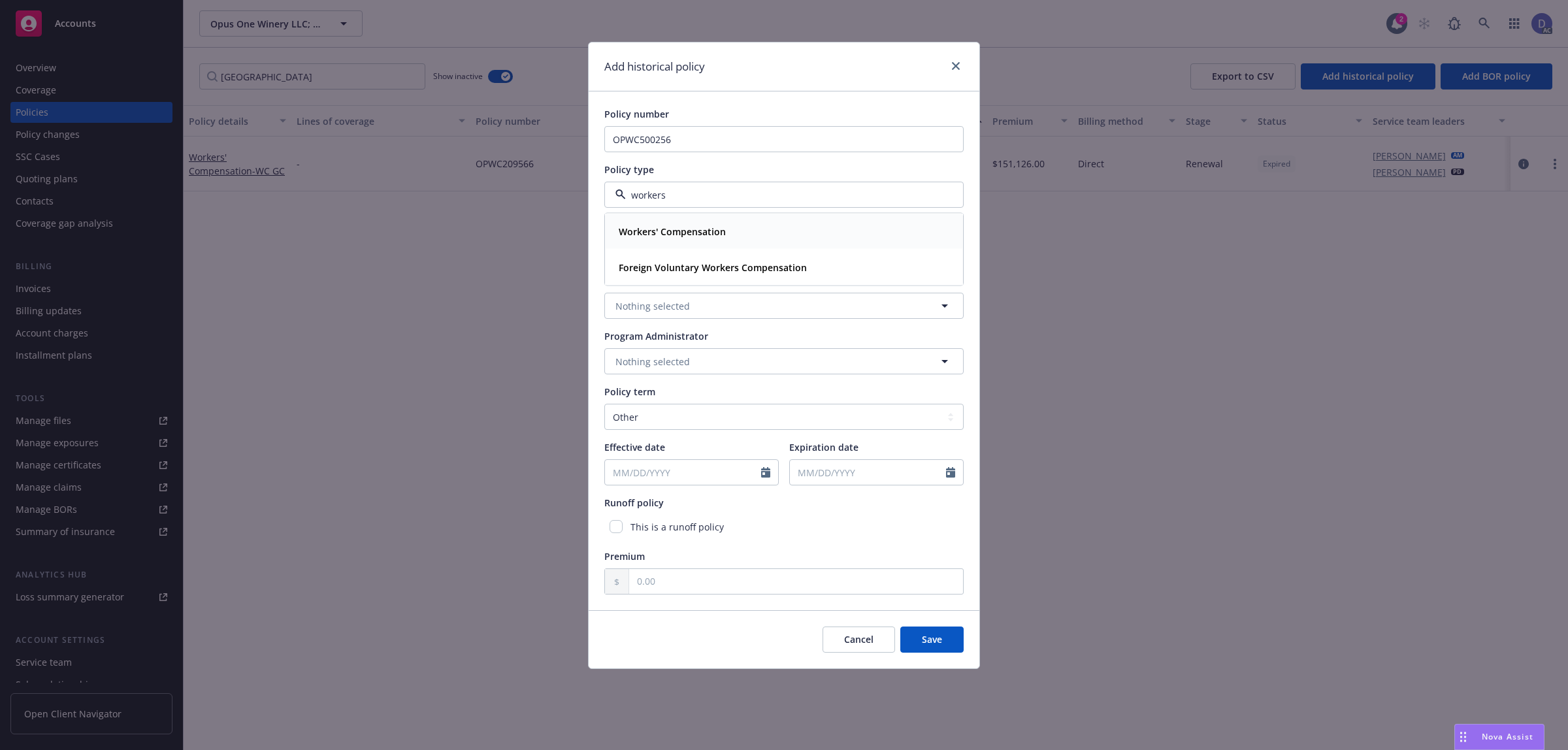
click at [694, 226] on strong "Workers' Compensation" at bounding box center [672, 231] width 107 height 12
click at [692, 260] on button "button" at bounding box center [784, 250] width 360 height 26
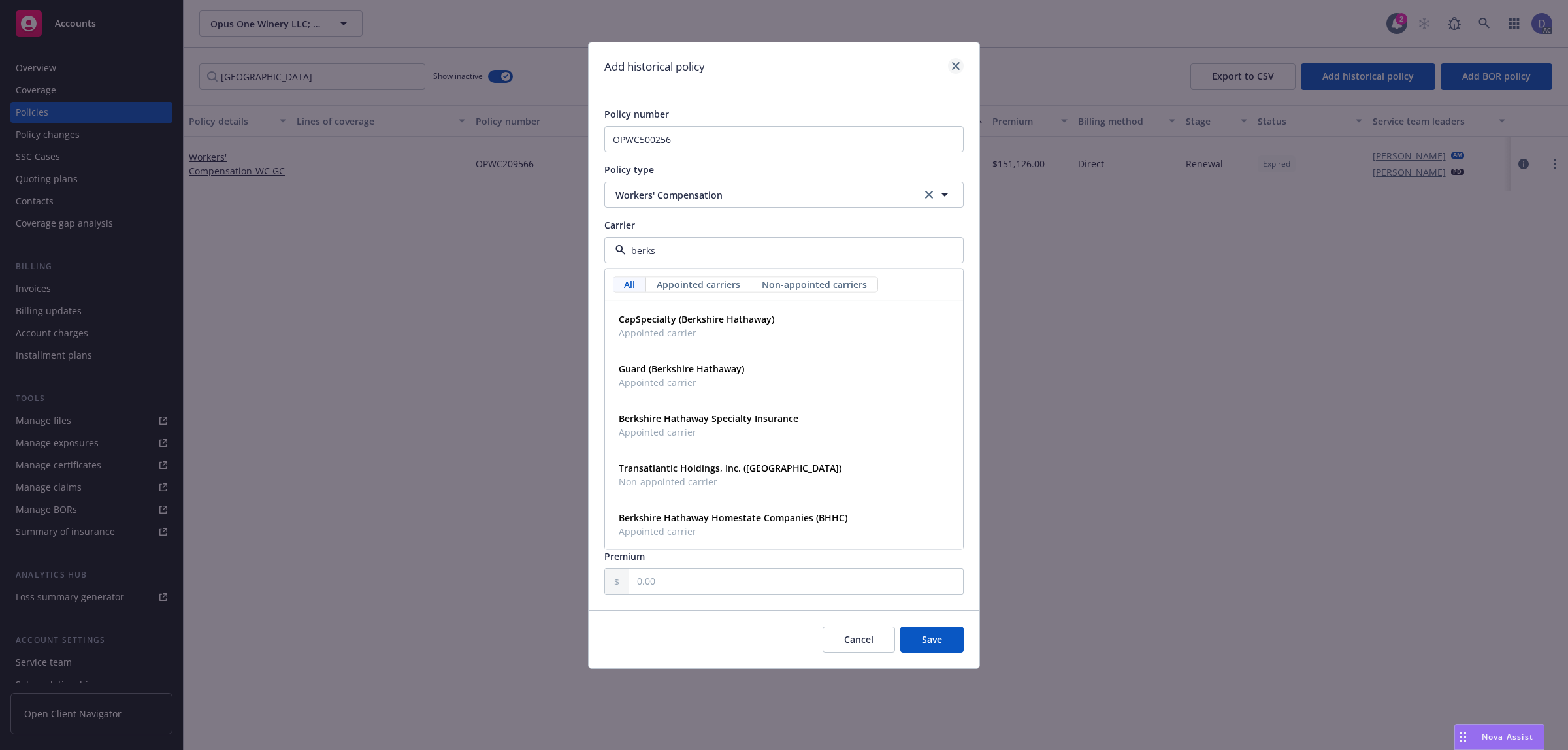
type input "berks"
click at [957, 71] on link "close" at bounding box center [956, 66] width 16 height 16
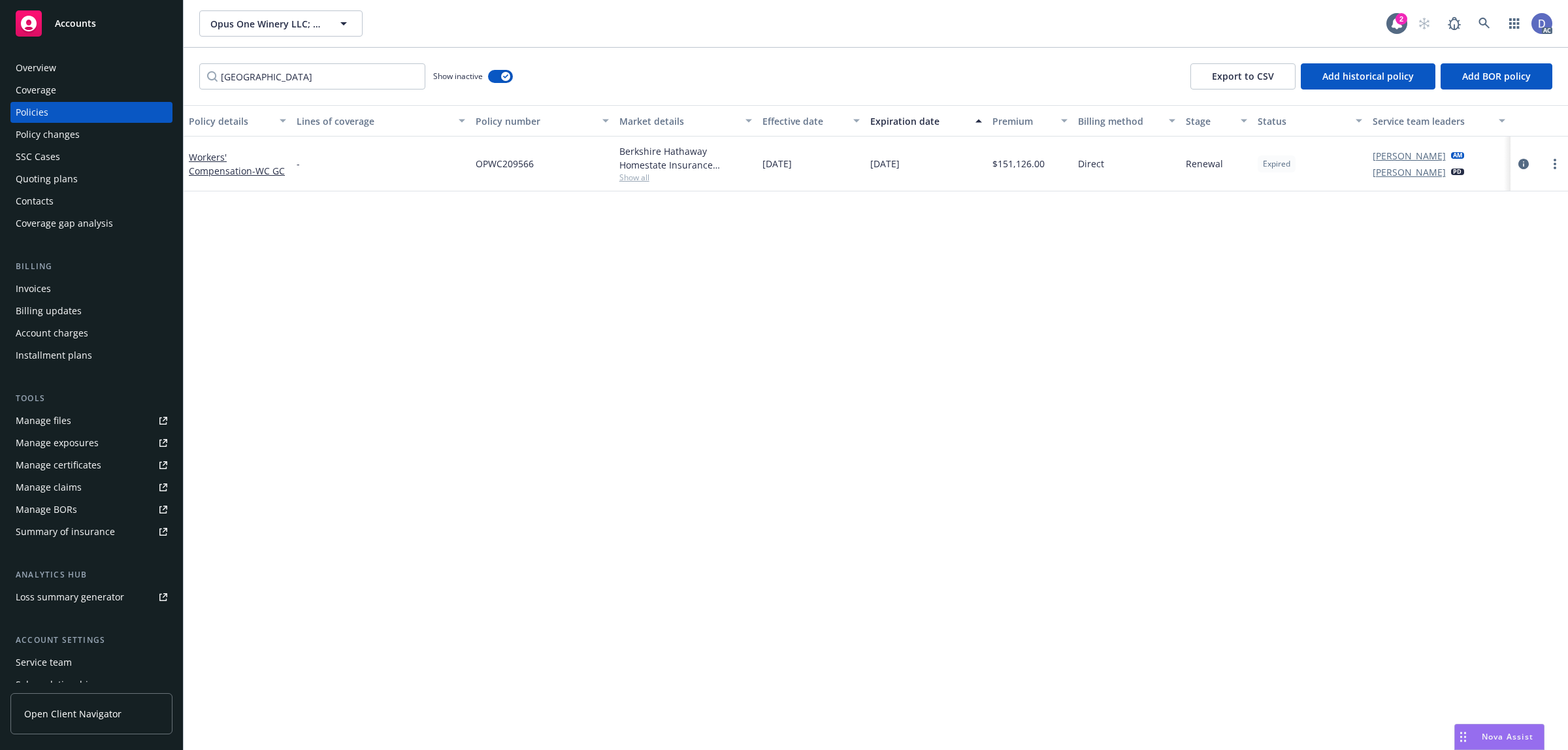
click at [681, 159] on div "Berkshire Hathaway Homestate Insurance Company, Berkshire Hathaway Homestate Co…" at bounding box center [686, 158] width 133 height 27
copy div "Berkshire Hathaway Homestate Insurance Company, Berkshire Hathaway Homestate Co…"
click at [1373, 82] on button "Add historical policy" at bounding box center [1368, 77] width 134 height 26
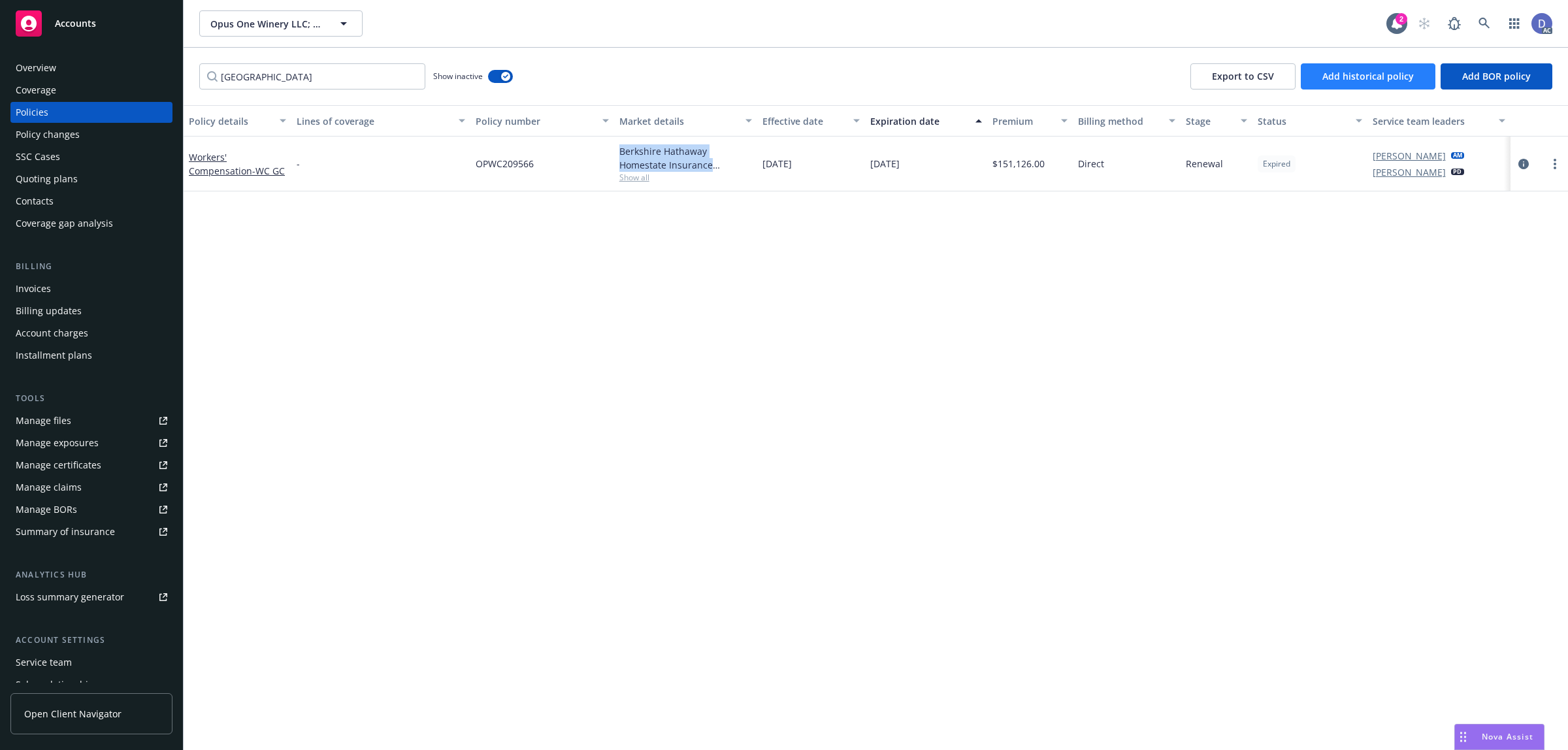
select select "other"
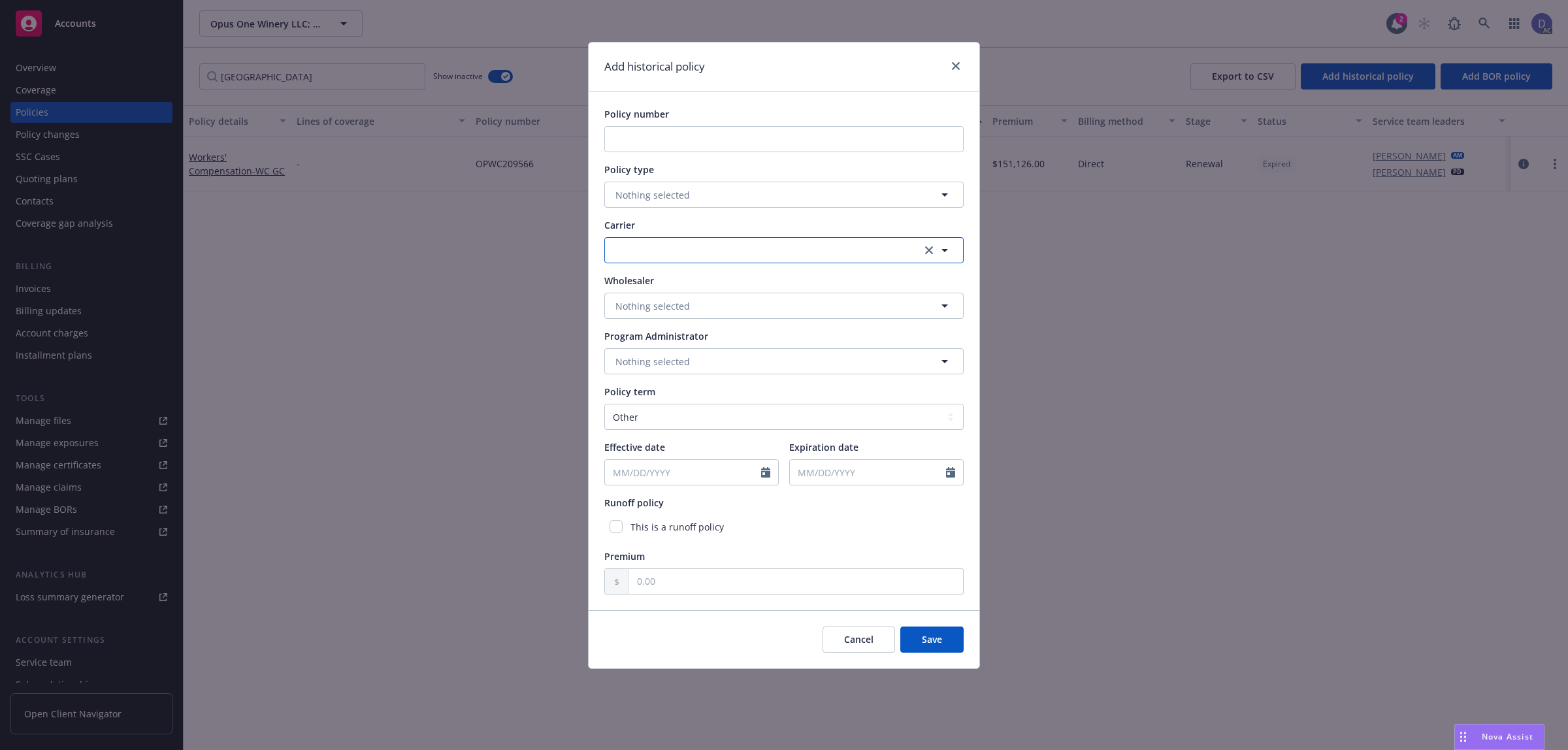
click at [687, 257] on button "button" at bounding box center [784, 250] width 360 height 26
paste input "Berkshire Hathaway Homestate Insurance Company, Berkshire Hathaway Homestate Co…"
type input "Berkshire Hathaway Homestate Insurance Company, Berkshire Hathaway Homestate Co…"
click at [722, 320] on strong "Berkshire Hathaway Homestate Companies (BHHC)" at bounding box center [733, 319] width 229 height 12
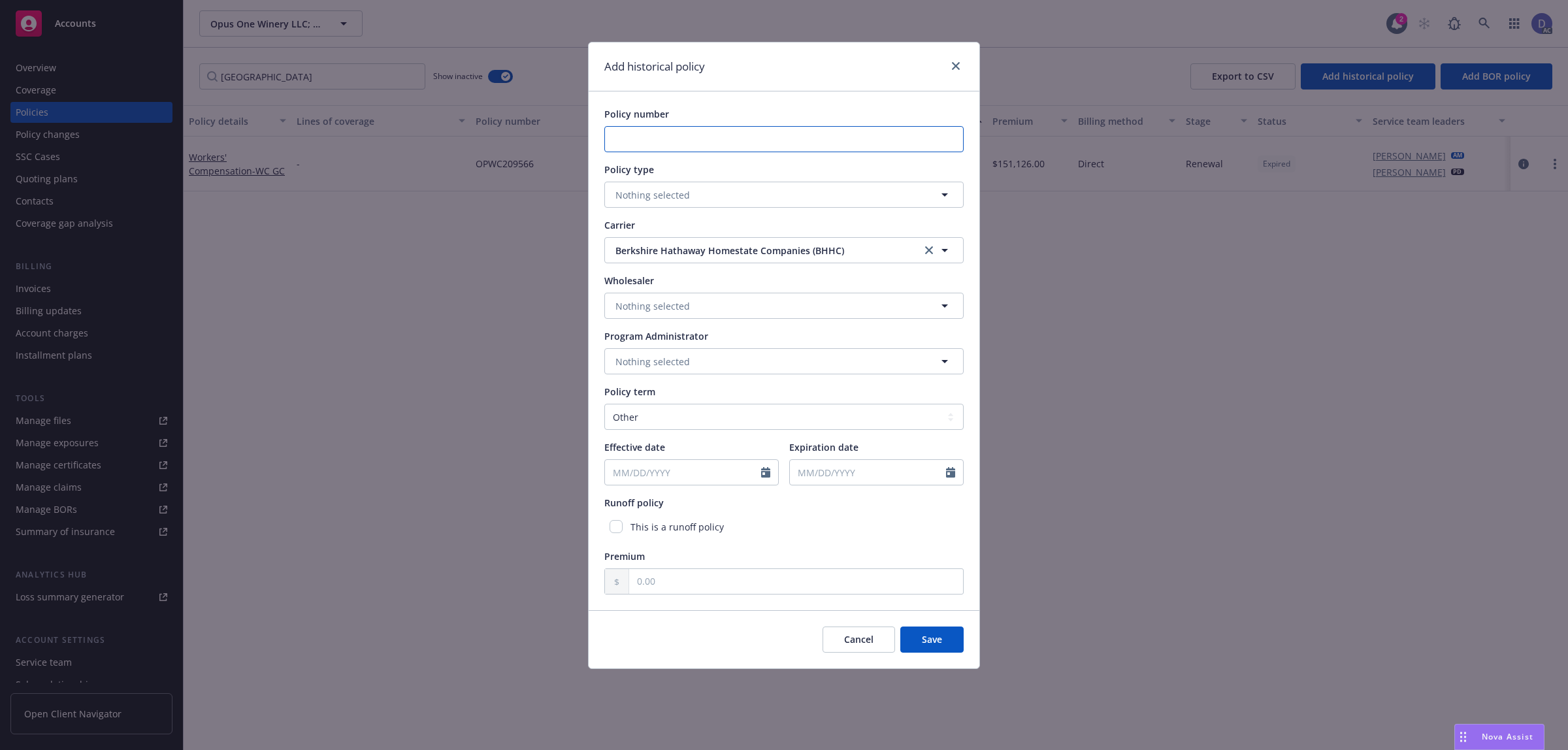
click at [788, 129] on input "Policy number" at bounding box center [784, 139] width 360 height 26
paste input "OPWC500256"
type input "OPWC500256"
click at [657, 197] on span "Nothing selected" at bounding box center [653, 194] width 74 height 14
type input "workers"
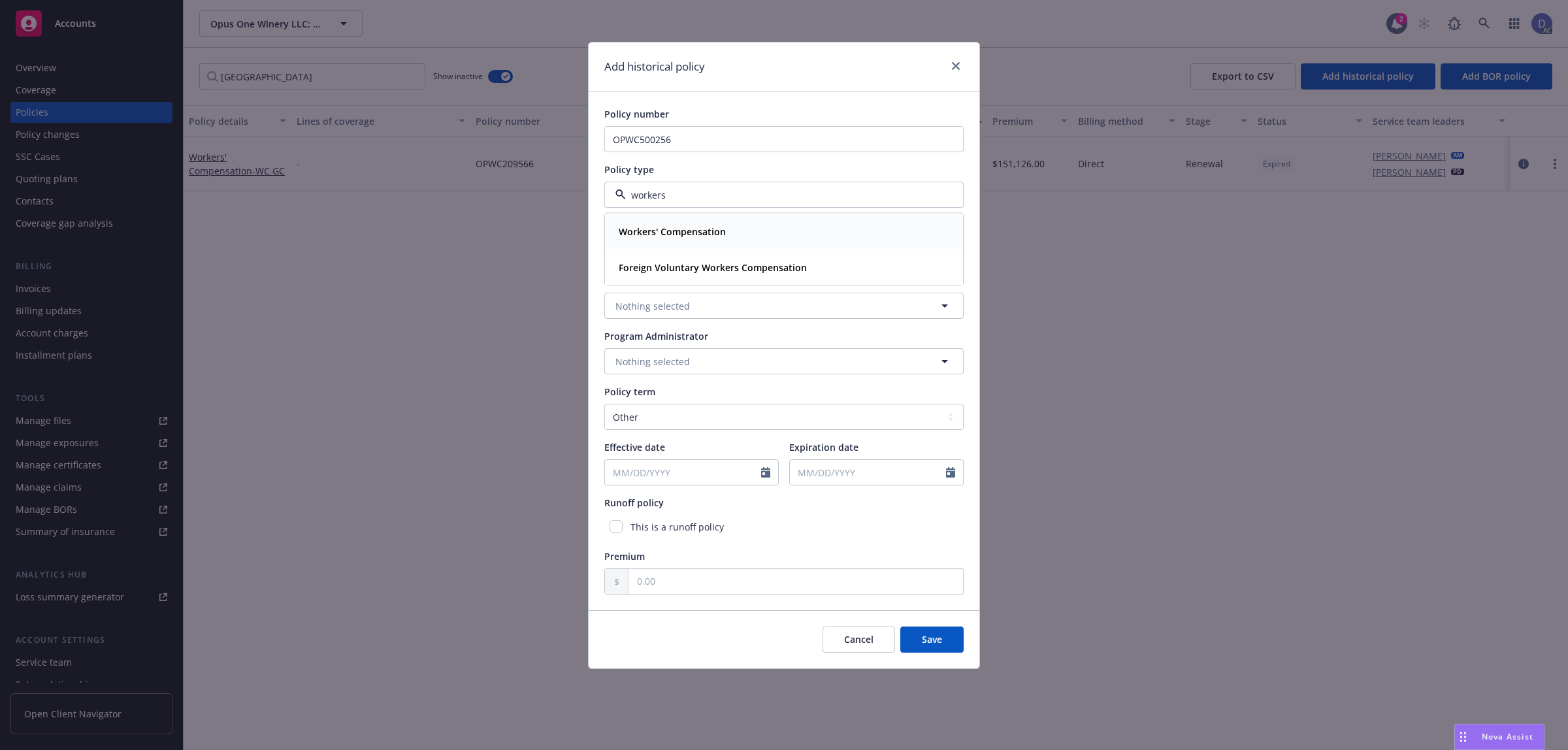
click at [671, 230] on strong "Workers' Compensation" at bounding box center [672, 231] width 107 height 12
click at [666, 413] on select "Select policy term 12 Month 6 Month 4 Month 3 Month 2 Month 1 Month 36 Month (3…" at bounding box center [784, 417] width 360 height 26
select select "12"
click at [604, 404] on select "Select policy term 12 Month 6 Month 4 Month 3 Month 2 Month 1 Month 36 Month (3…" at bounding box center [784, 417] width 360 height 26
click at [768, 475] on icon "Calendar" at bounding box center [765, 472] width 9 height 11
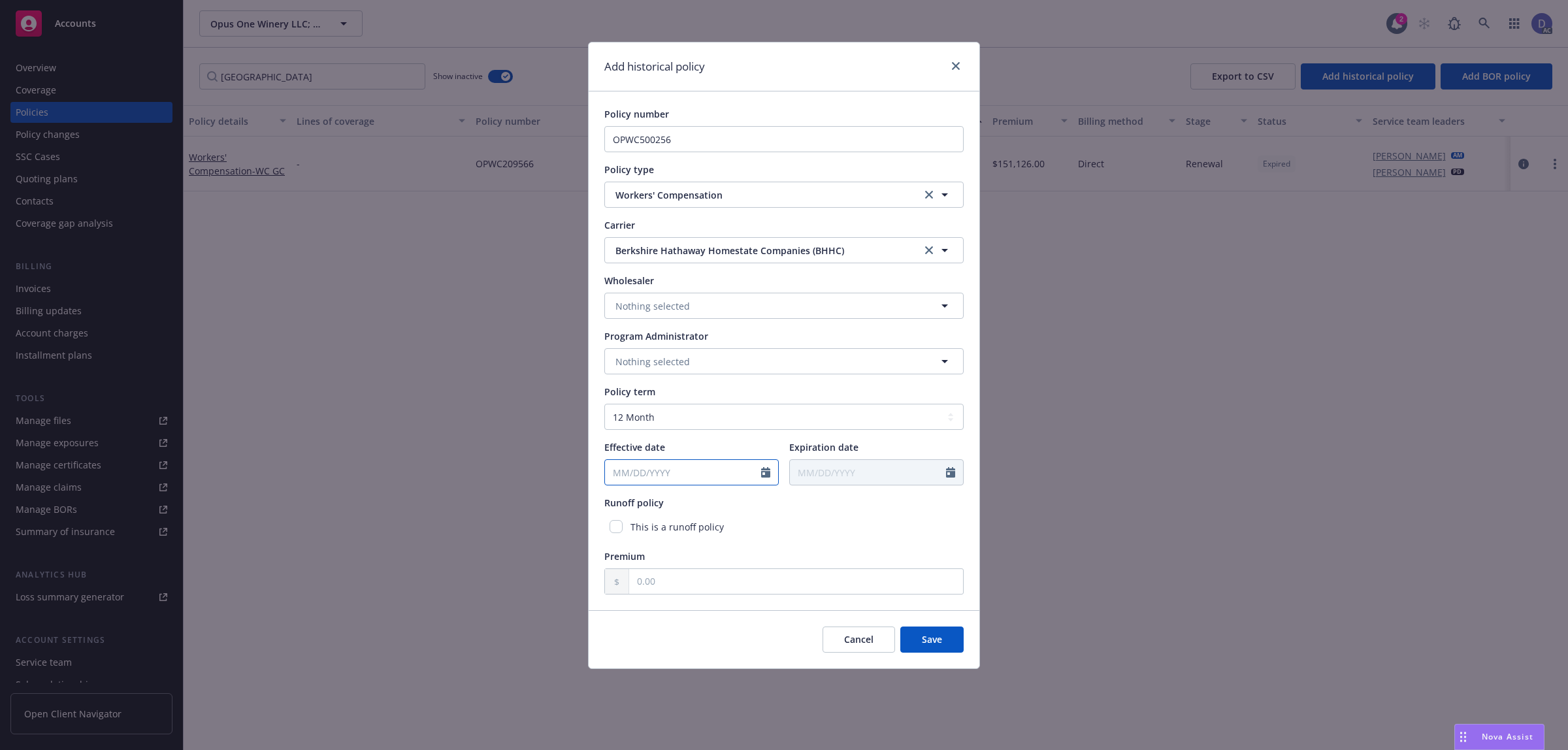
select select "8"
click at [719, 507] on input "2025" at bounding box center [716, 503] width 42 height 14
type input "2014"
click at [661, 493] on div "January February March April May June July August September October November [D…" at bounding box center [684, 503] width 115 height 20
click at [666, 498] on select "January February March April May June July August September October November De…" at bounding box center [661, 503] width 65 height 15
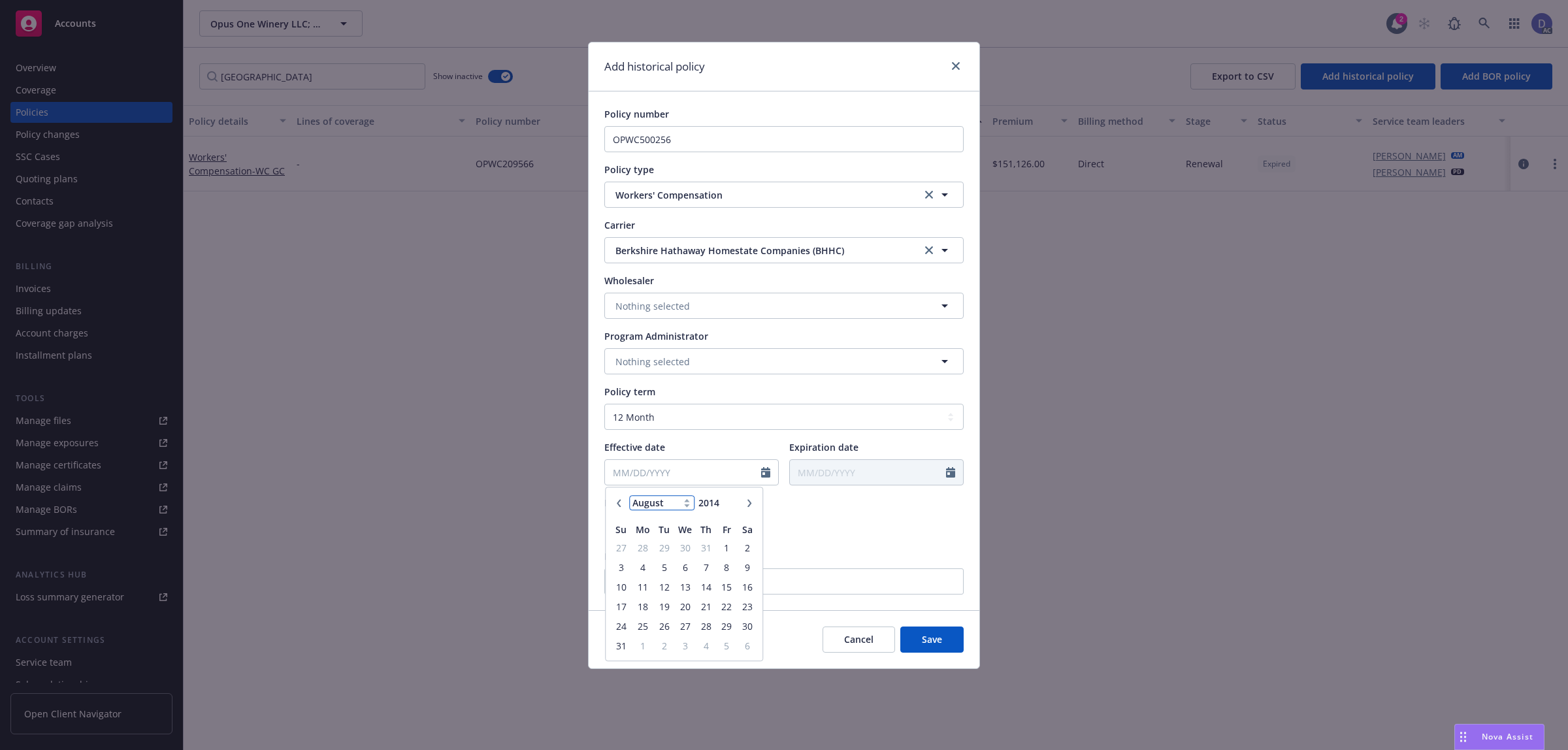
select select "12"
click at [629, 495] on select "January February March April May June July August September October November De…" at bounding box center [661, 503] width 65 height 15
click at [690, 631] on span "31" at bounding box center [685, 626] width 19 height 16
type input "[DATE]"
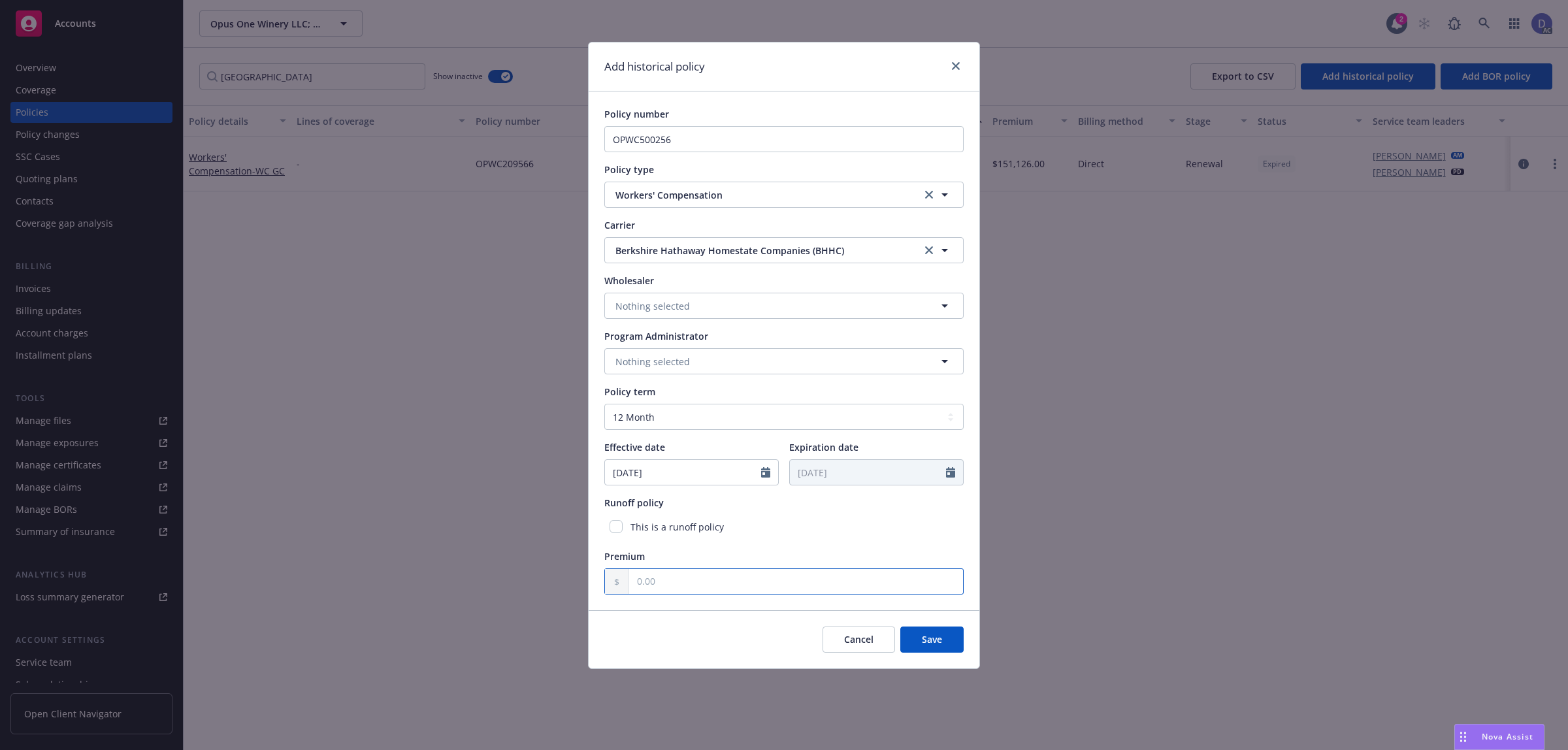
click at [785, 588] on input "text" at bounding box center [796, 581] width 334 height 25
click at [691, 594] on div at bounding box center [784, 581] width 360 height 26
click at [696, 583] on input "text" at bounding box center [796, 581] width 334 height 25
paste input "14,557.69"
type input "14,557.69"
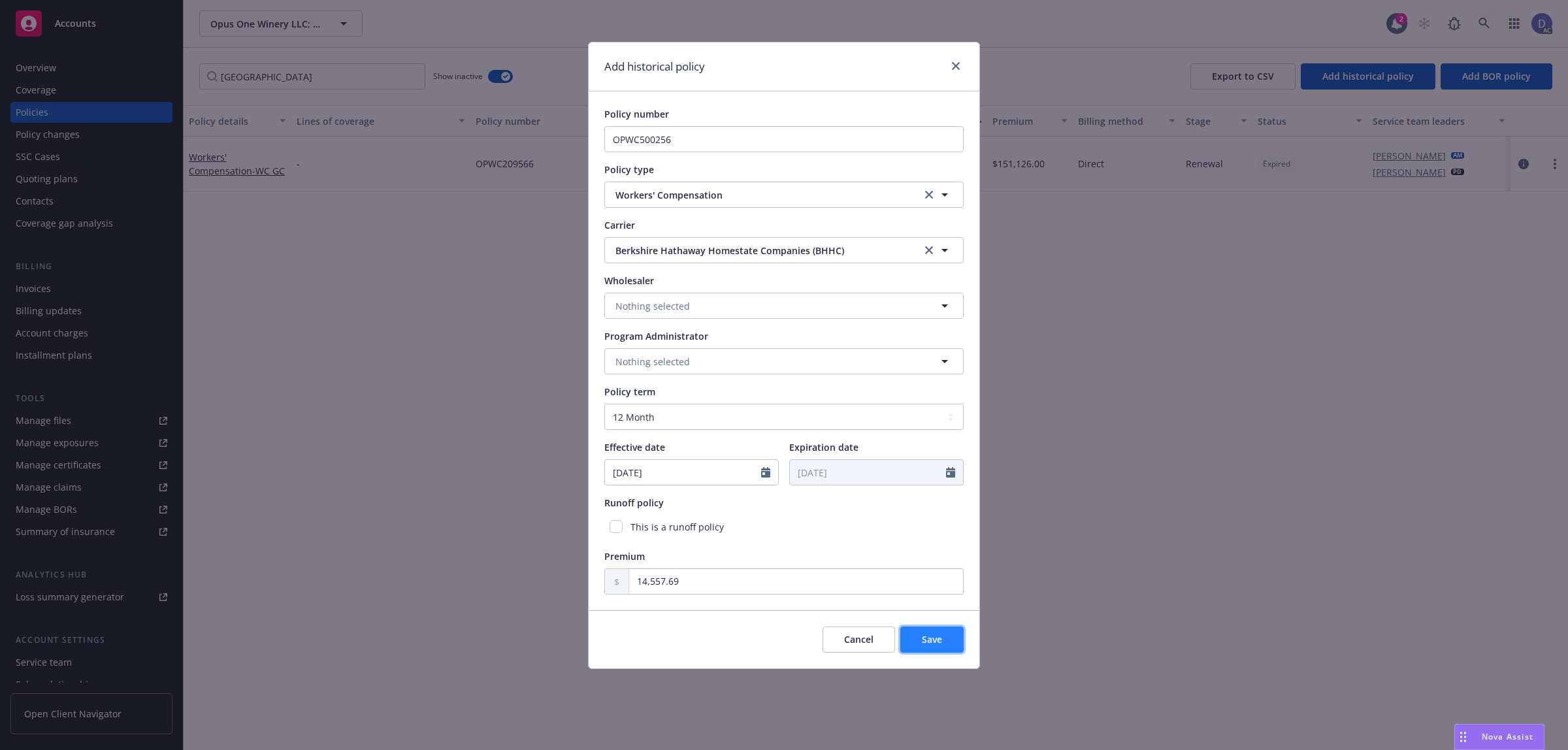
click at [922, 644] on span "Save" at bounding box center [932, 638] width 20 height 12
